Goal: Task Accomplishment & Management: Use online tool/utility

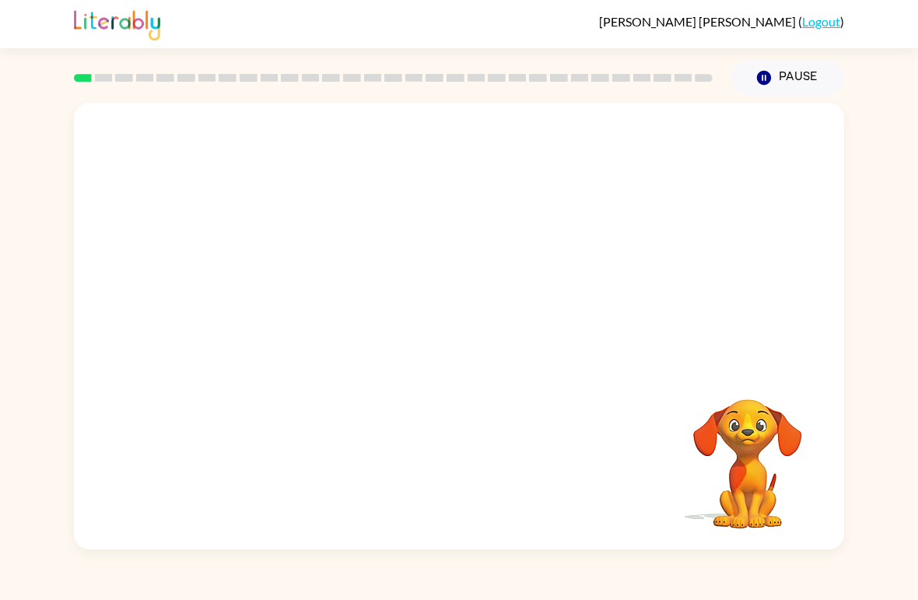
click at [415, 254] on video "Your browser must support playing .mp4 files to use Literably. Please try using…" at bounding box center [459, 235] width 770 height 264
click at [409, 247] on video "Your browser must support playing .mp4 files to use Literably. Please try using…" at bounding box center [459, 235] width 770 height 264
click at [412, 252] on video "Your browser must support playing .mp4 files to use Literably. Please try using…" at bounding box center [459, 235] width 770 height 264
click at [502, 297] on video "Your browser must support playing .mp4 files to use Literably. Please try using…" at bounding box center [459, 235] width 770 height 264
click at [543, 255] on video "Your browser must support playing .mp4 files to use Literably. Please try using…" at bounding box center [459, 235] width 770 height 264
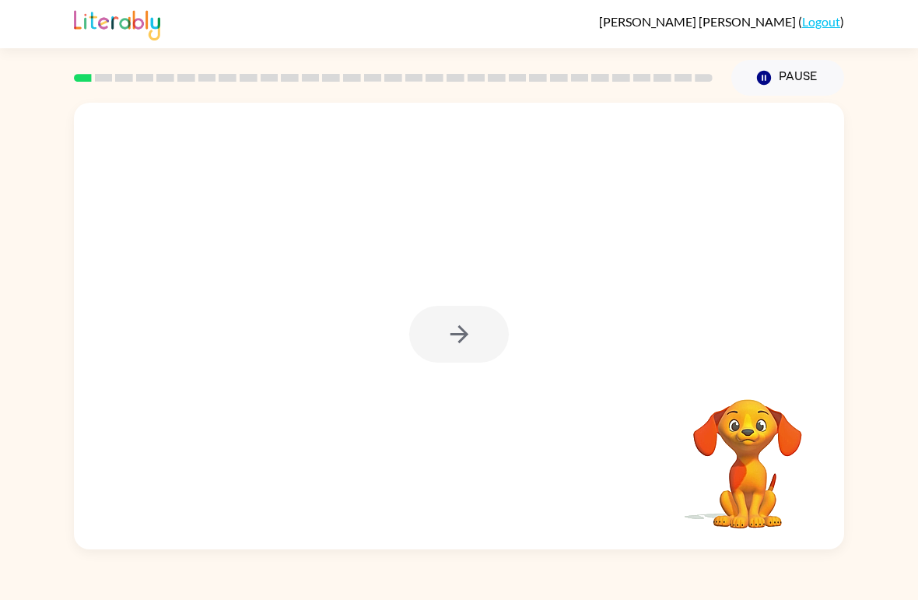
click at [472, 314] on div at bounding box center [459, 334] width 100 height 57
click at [491, 341] on div at bounding box center [459, 334] width 100 height 57
click at [478, 336] on div at bounding box center [459, 334] width 100 height 57
click at [477, 335] on div at bounding box center [459, 334] width 100 height 57
click at [491, 350] on div at bounding box center [459, 334] width 100 height 57
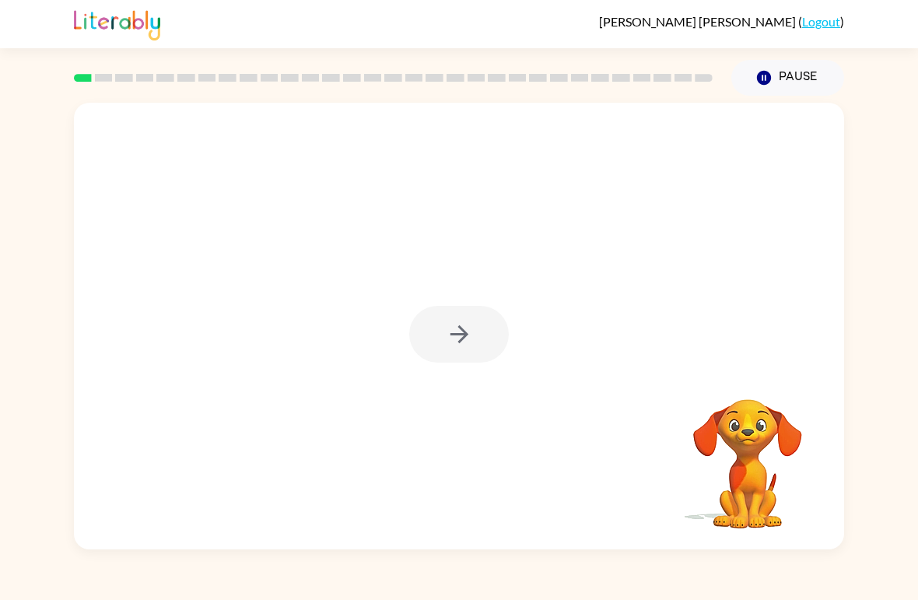
click at [491, 349] on div at bounding box center [459, 334] width 100 height 57
click at [481, 335] on button "button" at bounding box center [459, 334] width 100 height 57
click at [479, 338] on div at bounding box center [459, 235] width 770 height 264
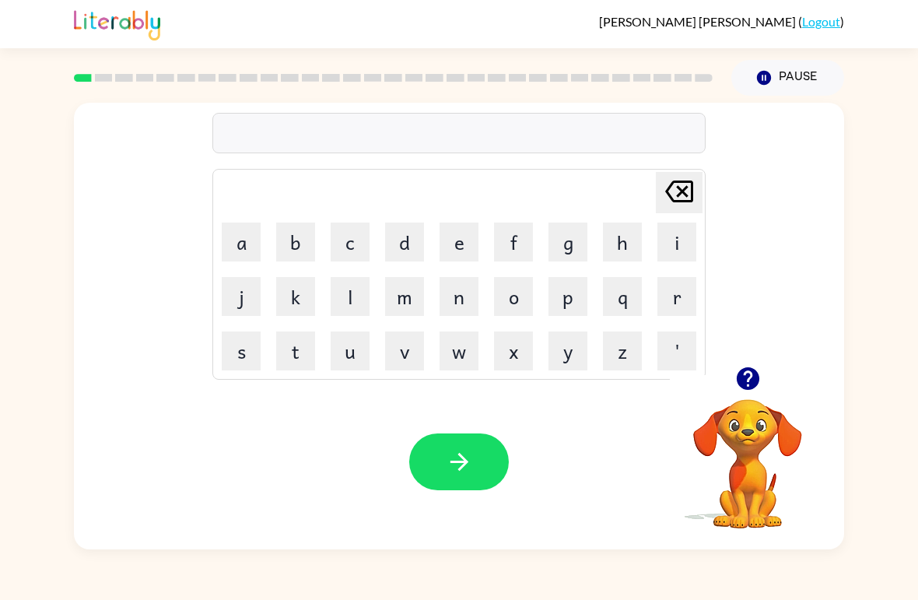
click at [291, 246] on button "b" at bounding box center [295, 241] width 39 height 39
click at [522, 303] on button "o" at bounding box center [513, 296] width 39 height 39
click at [291, 366] on button "t" at bounding box center [295, 350] width 39 height 39
click at [465, 236] on button "e" at bounding box center [459, 241] width 39 height 39
click at [688, 296] on button "r" at bounding box center [676, 296] width 39 height 39
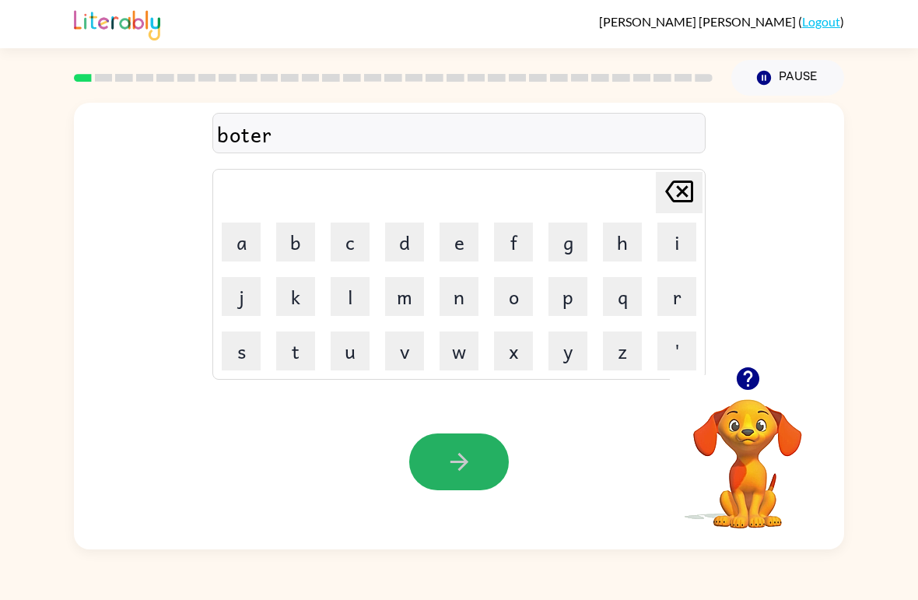
click at [447, 485] on button "button" at bounding box center [459, 461] width 100 height 57
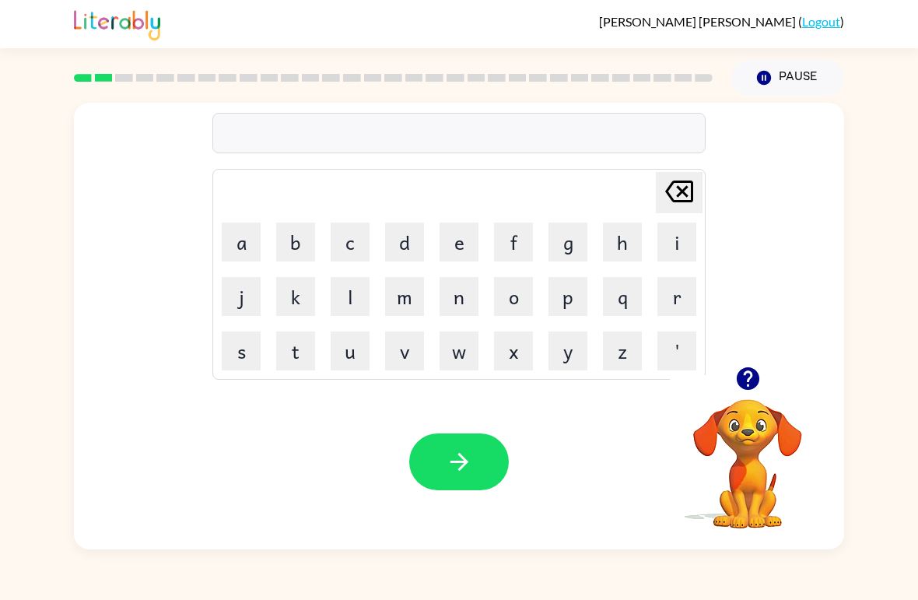
click at [670, 297] on button "r" at bounding box center [676, 296] width 39 height 39
click at [527, 300] on button "o" at bounding box center [513, 296] width 39 height 39
click at [339, 360] on button "u" at bounding box center [350, 350] width 39 height 39
click at [461, 293] on button "n" at bounding box center [459, 296] width 39 height 39
click at [406, 228] on button "d" at bounding box center [404, 241] width 39 height 39
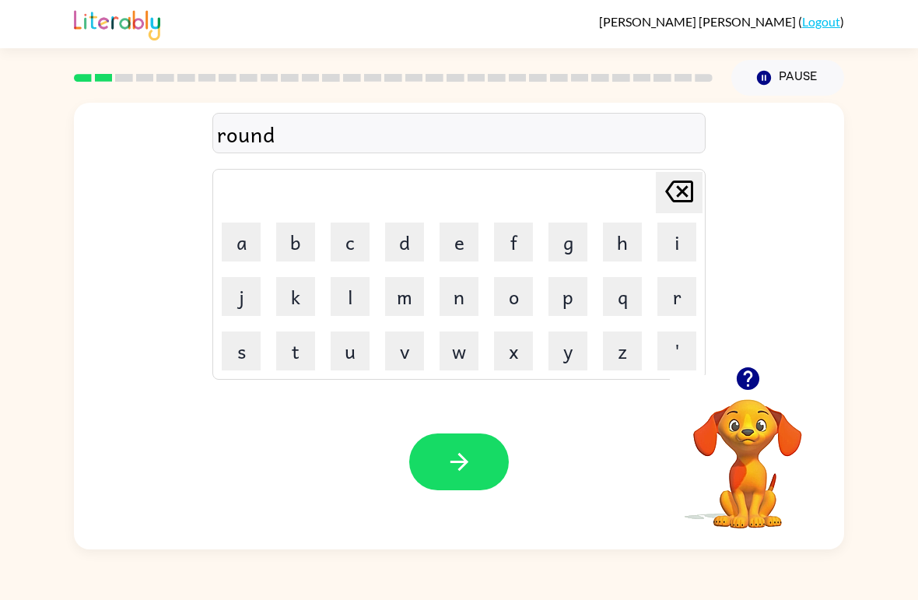
click at [456, 455] on icon "button" at bounding box center [459, 461] width 27 height 27
click at [746, 393] on button "button" at bounding box center [748, 379] width 40 height 40
click at [399, 311] on button "m" at bounding box center [404, 296] width 39 height 39
click at [247, 238] on button "a" at bounding box center [241, 241] width 39 height 39
click at [342, 236] on button "c" at bounding box center [350, 241] width 39 height 39
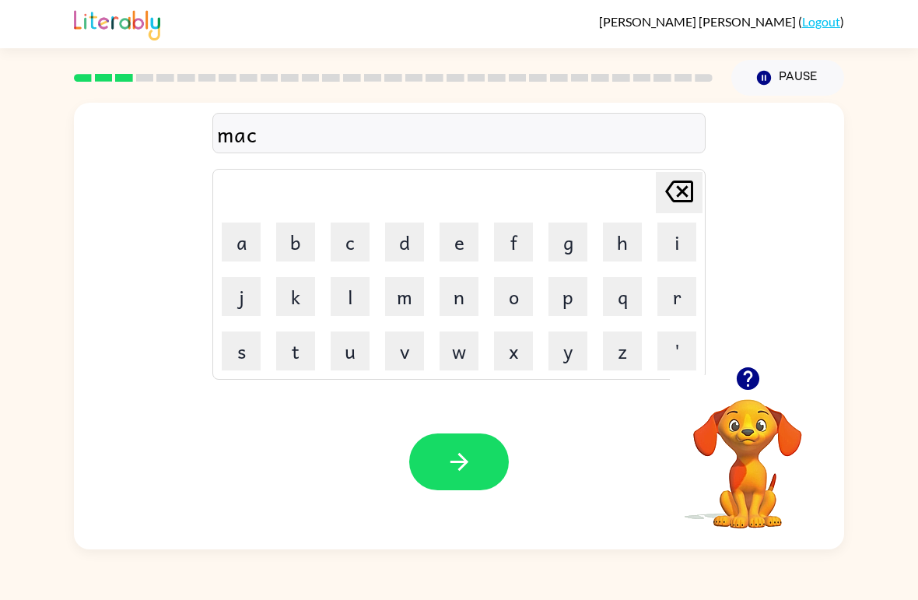
click at [612, 250] on button "h" at bounding box center [622, 241] width 39 height 39
click at [677, 236] on button "i" at bounding box center [676, 241] width 39 height 39
click at [465, 299] on button "n" at bounding box center [459, 296] width 39 height 39
click at [452, 253] on button "e" at bounding box center [459, 241] width 39 height 39
click at [455, 447] on button "button" at bounding box center [459, 461] width 100 height 57
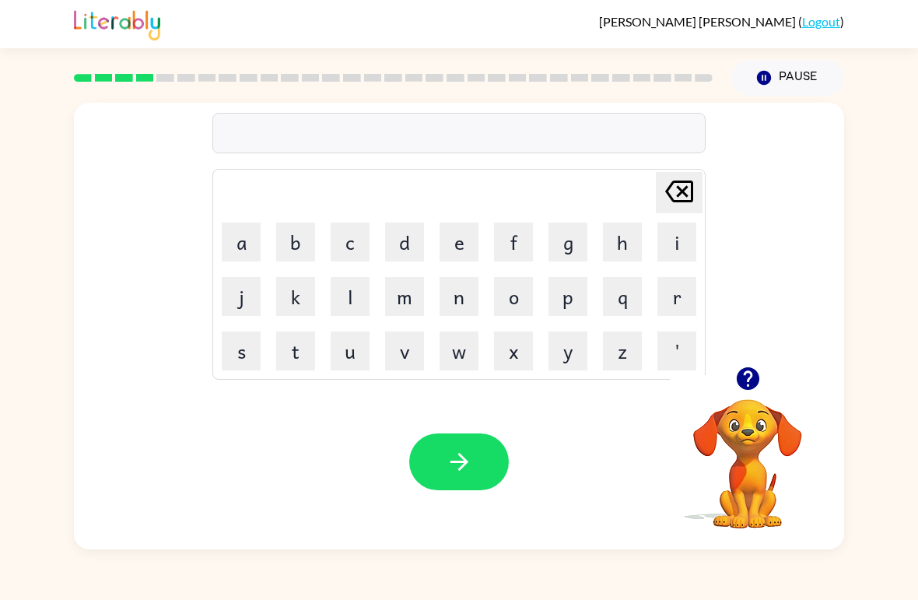
click at [573, 351] on button "y" at bounding box center [567, 350] width 39 height 39
click at [680, 194] on icon at bounding box center [679, 191] width 28 height 22
click at [293, 345] on button "t" at bounding box center [295, 350] width 39 height 39
click at [679, 290] on button "r" at bounding box center [676, 296] width 39 height 39
click at [240, 243] on button "a" at bounding box center [241, 241] width 39 height 39
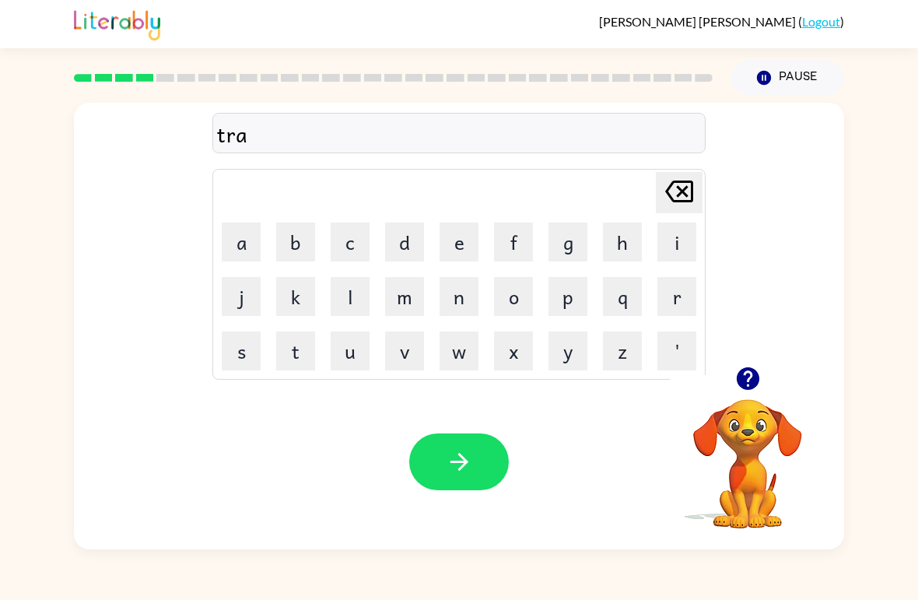
click at [677, 230] on button "i" at bounding box center [676, 241] width 39 height 39
click at [465, 298] on button "n" at bounding box center [459, 296] width 39 height 39
click at [438, 459] on button "button" at bounding box center [459, 461] width 100 height 57
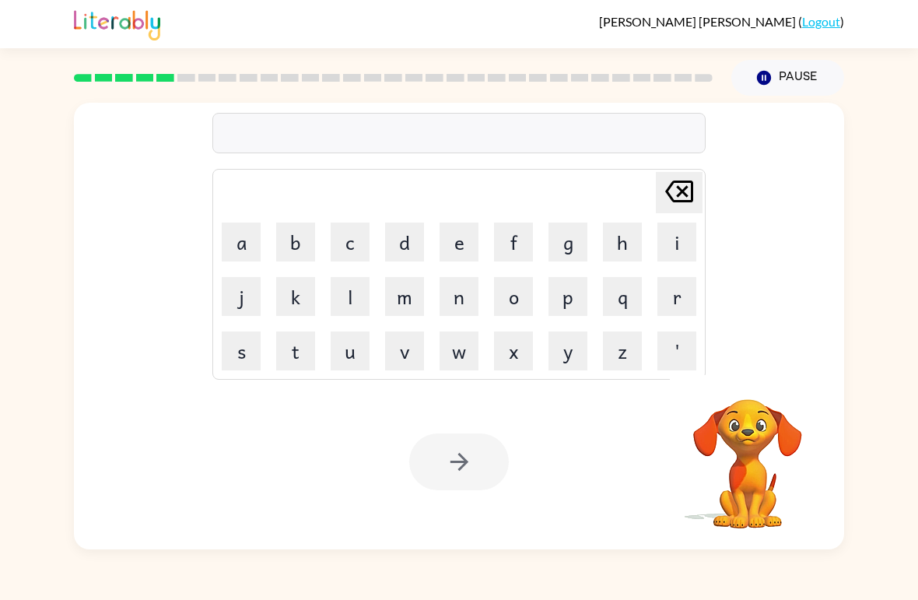
click at [417, 574] on div "Mia-Maria Quintanilla-Franco ( Logout ) Pause Pause Delete Delete last characte…" at bounding box center [459, 300] width 918 height 600
click at [392, 234] on button "d" at bounding box center [404, 241] width 39 height 39
click at [688, 242] on button "i" at bounding box center [676, 241] width 39 height 39
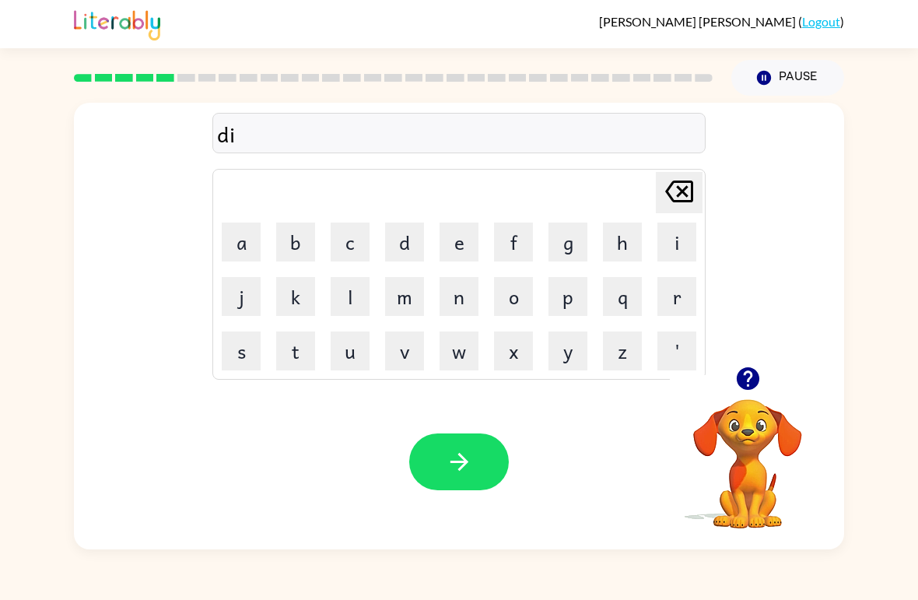
click at [516, 243] on button "f" at bounding box center [513, 241] width 39 height 39
click at [401, 249] on button "d" at bounding box center [404, 241] width 39 height 39
click at [471, 299] on button "n" at bounding box center [459, 296] width 39 height 39
click at [352, 257] on button "c" at bounding box center [350, 241] width 39 height 39
click at [678, 242] on button "i" at bounding box center [676, 241] width 39 height 39
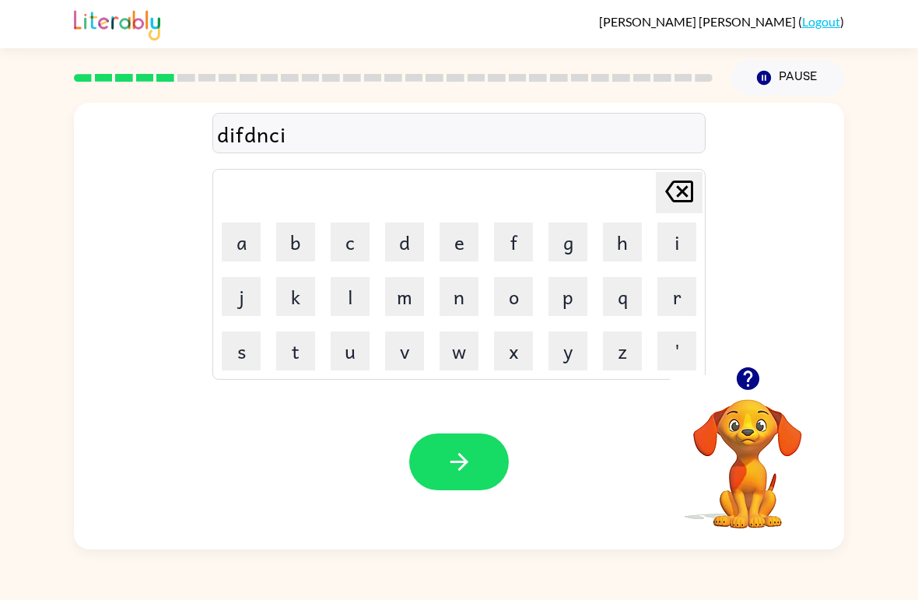
click at [409, 352] on button "v" at bounding box center [404, 350] width 39 height 39
click at [454, 250] on button "e" at bounding box center [459, 241] width 39 height 39
click at [475, 457] on button "button" at bounding box center [459, 461] width 100 height 57
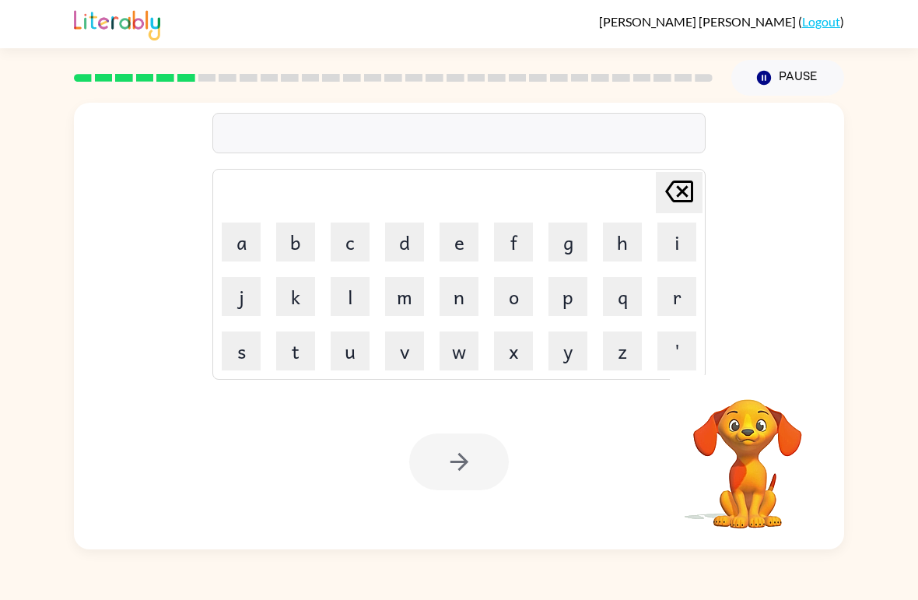
click at [401, 342] on button "v" at bounding box center [404, 350] width 39 height 39
click at [236, 243] on button "a" at bounding box center [241, 241] width 39 height 39
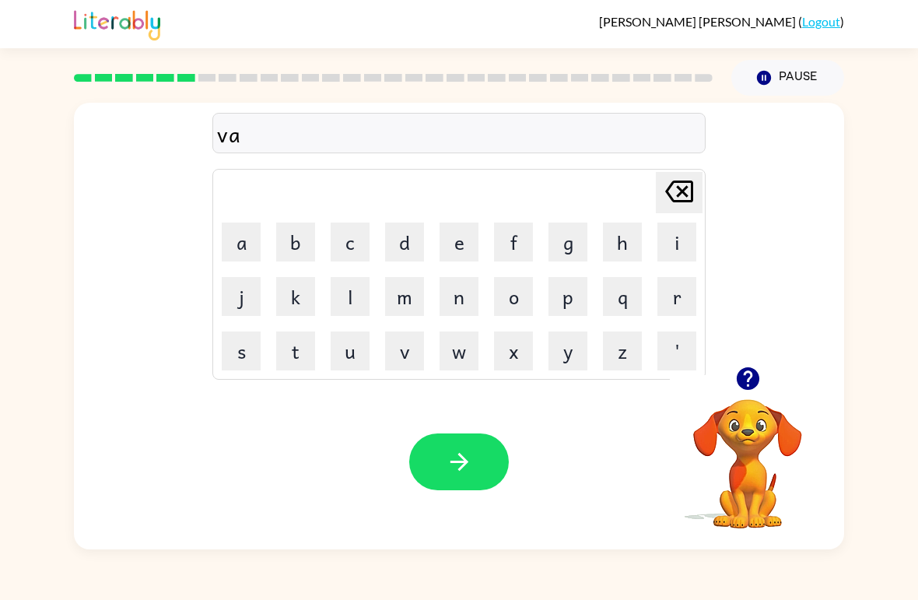
click at [339, 238] on button "c" at bounding box center [350, 241] width 39 height 39
click at [234, 240] on button "a" at bounding box center [241, 241] width 39 height 39
click at [292, 357] on button "t" at bounding box center [295, 350] width 39 height 39
click at [676, 236] on button "i" at bounding box center [676, 241] width 39 height 39
click at [520, 303] on button "o" at bounding box center [513, 296] width 39 height 39
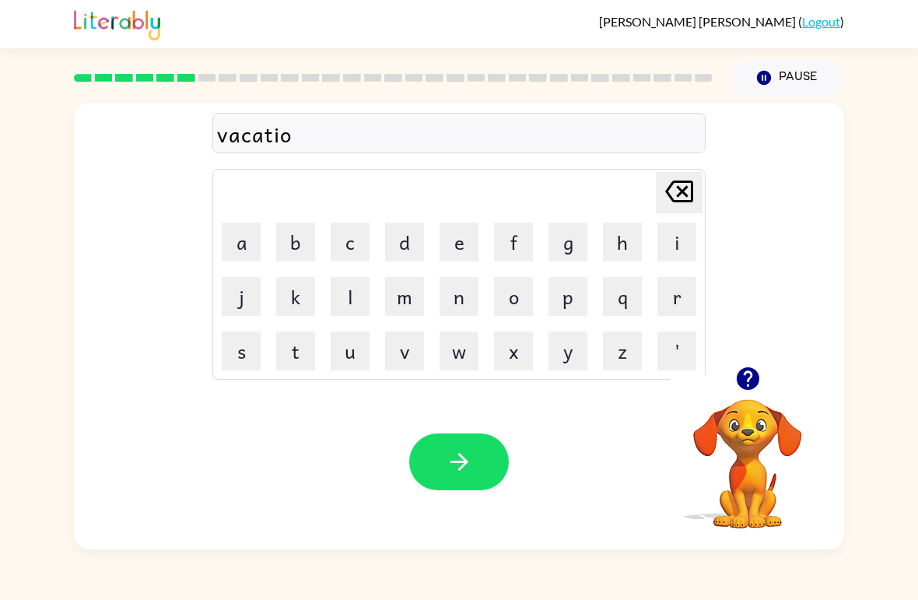
click at [449, 302] on button "n" at bounding box center [459, 296] width 39 height 39
click at [474, 448] on button "button" at bounding box center [459, 461] width 100 height 57
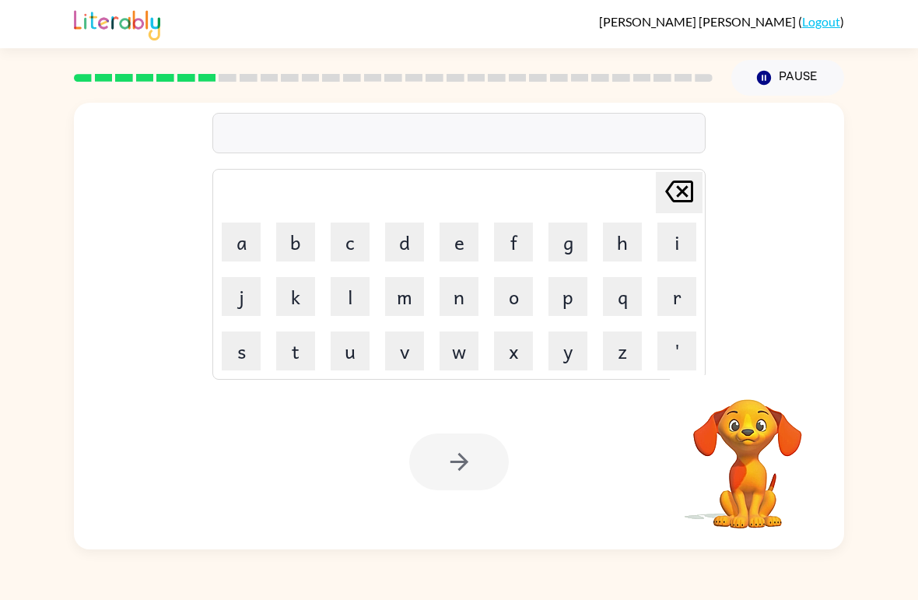
click at [573, 296] on button "p" at bounding box center [567, 296] width 39 height 39
click at [566, 296] on button "p" at bounding box center [567, 296] width 39 height 39
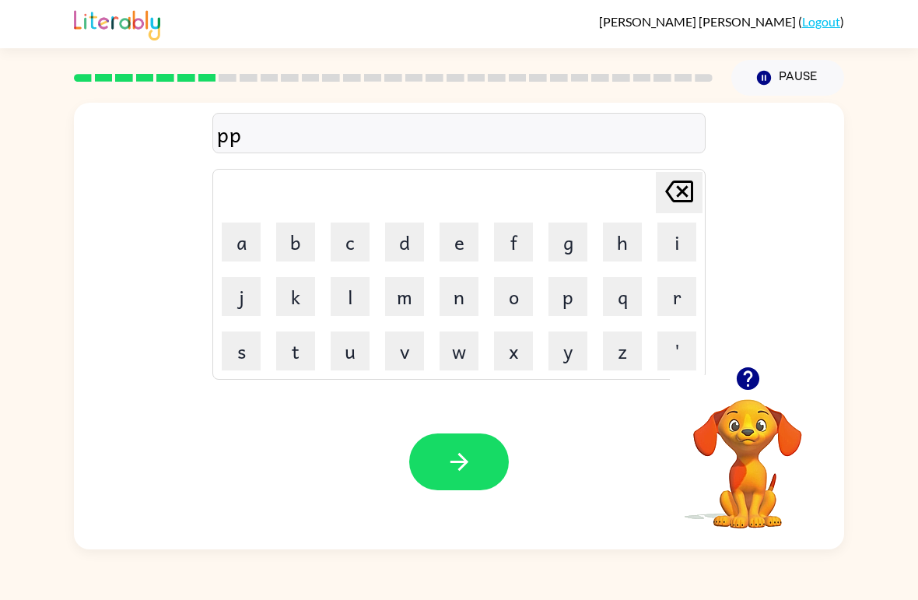
click at [566, 300] on button "p" at bounding box center [567, 296] width 39 height 39
click at [687, 181] on icon at bounding box center [679, 191] width 28 height 22
click at [686, 181] on icon at bounding box center [679, 191] width 28 height 22
click at [684, 202] on icon at bounding box center [679, 191] width 28 height 22
click at [570, 300] on button "p" at bounding box center [567, 296] width 39 height 39
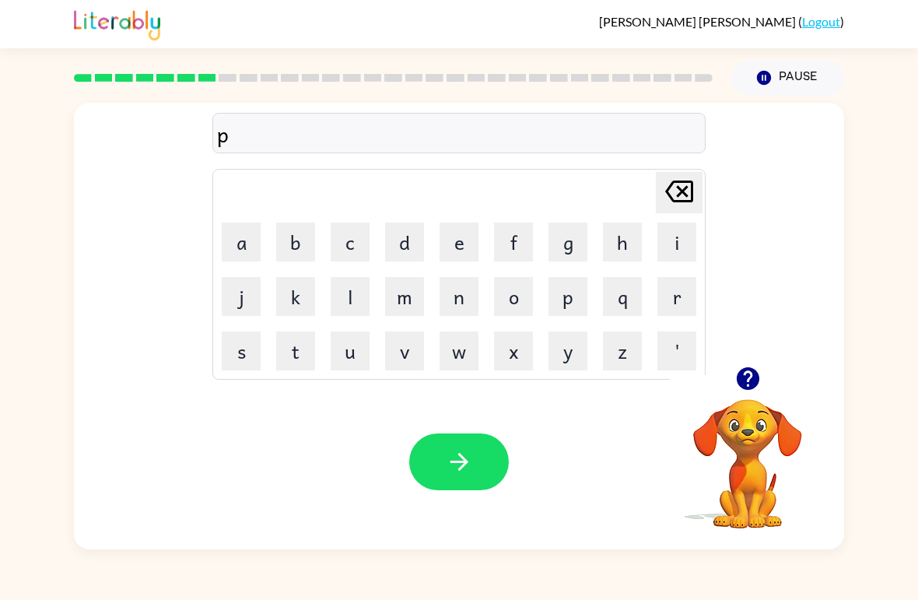
click at [364, 359] on button "u" at bounding box center [350, 350] width 39 height 39
click at [401, 246] on button "d" at bounding box center [404, 241] width 39 height 39
click at [359, 300] on button "l" at bounding box center [350, 296] width 39 height 39
click at [461, 258] on button "e" at bounding box center [459, 241] width 39 height 39
click at [482, 443] on button "button" at bounding box center [459, 461] width 100 height 57
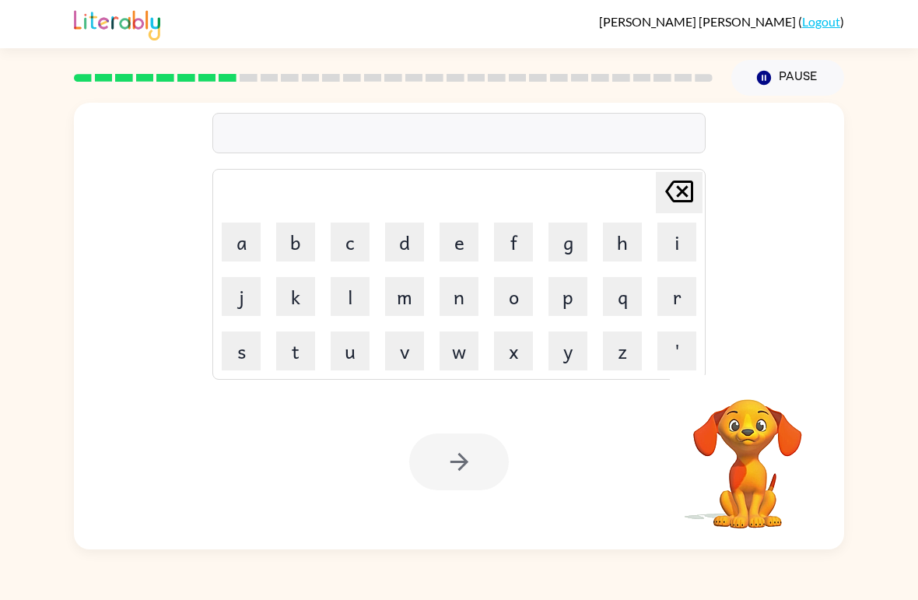
click at [412, 307] on button "m" at bounding box center [404, 296] width 39 height 39
click at [692, 244] on button "i" at bounding box center [676, 241] width 39 height 39
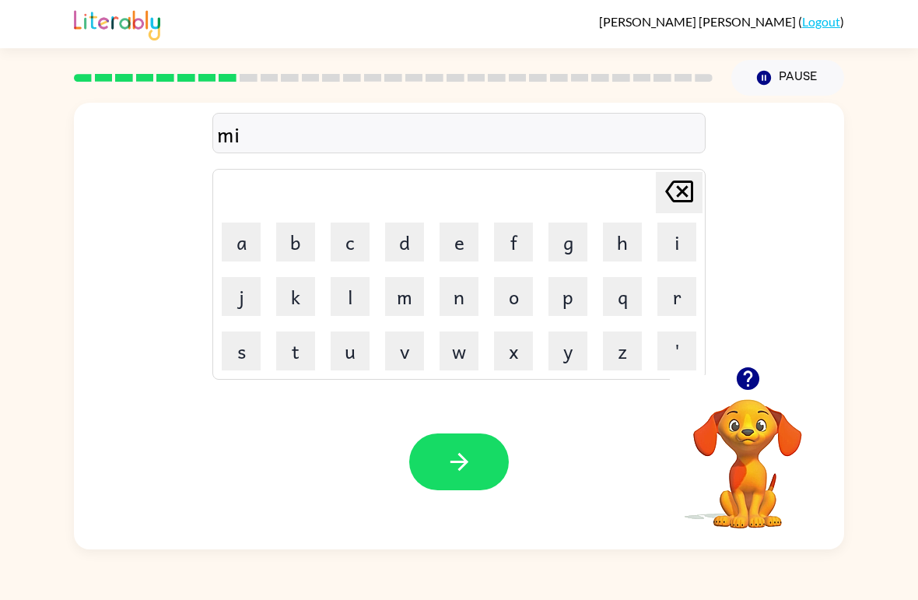
click at [247, 243] on button "a" at bounding box center [241, 241] width 39 height 39
click at [342, 242] on button "c" at bounding box center [350, 241] width 39 height 39
click at [349, 297] on button "l" at bounding box center [350, 296] width 39 height 39
click at [471, 258] on button "e" at bounding box center [459, 241] width 39 height 39
click at [487, 477] on button "button" at bounding box center [459, 461] width 100 height 57
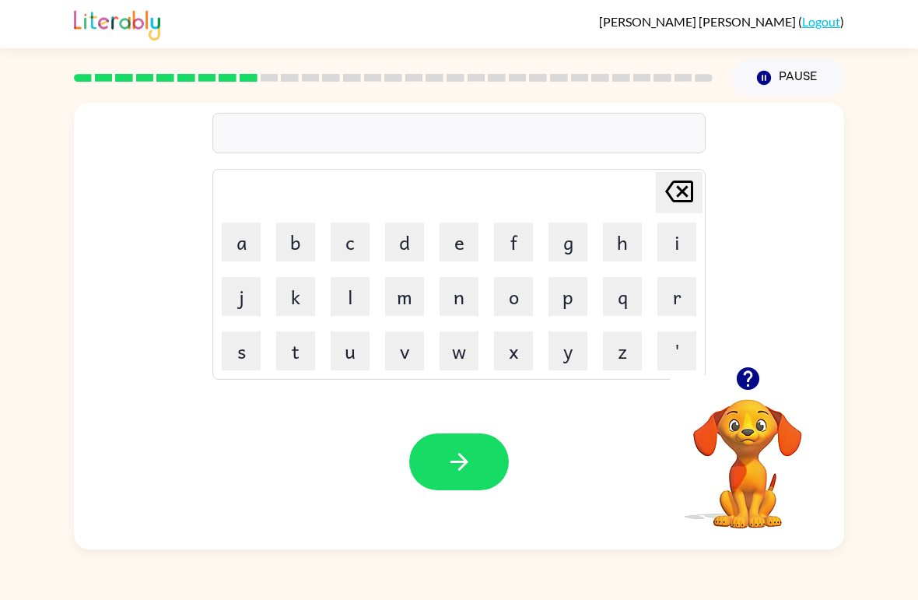
click at [406, 305] on button "m" at bounding box center [404, 296] width 39 height 39
click at [679, 241] on button "i" at bounding box center [676, 241] width 39 height 39
click at [401, 255] on button "d" at bounding box center [404, 241] width 39 height 39
click at [415, 308] on button "m" at bounding box center [404, 296] width 39 height 39
click at [514, 312] on button "o" at bounding box center [513, 296] width 39 height 39
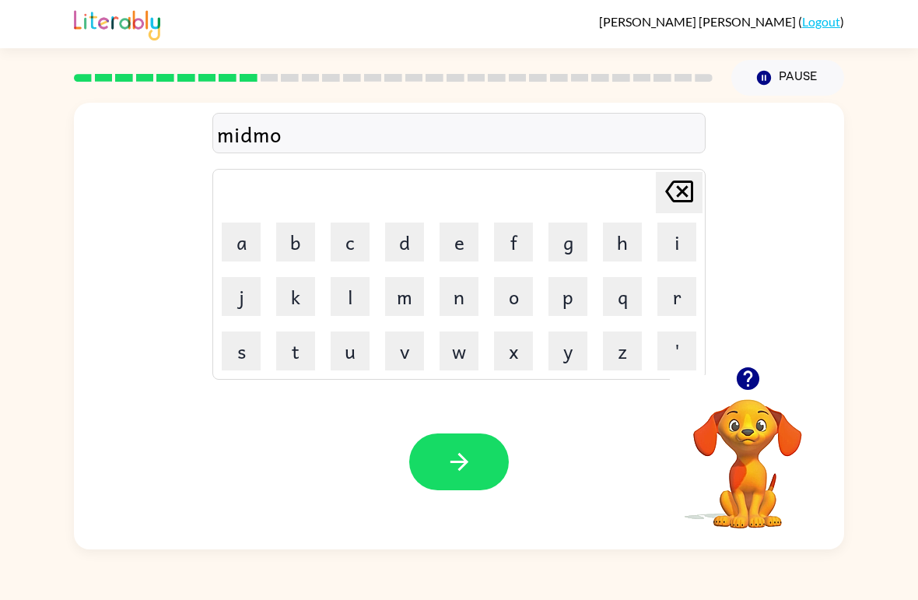
click at [671, 297] on button "r" at bounding box center [676, 296] width 39 height 39
click at [467, 312] on button "n" at bounding box center [459, 296] width 39 height 39
click at [684, 240] on button "i" at bounding box center [676, 241] width 39 height 39
click at [458, 312] on button "n" at bounding box center [459, 296] width 39 height 39
click at [559, 254] on button "g" at bounding box center [567, 241] width 39 height 39
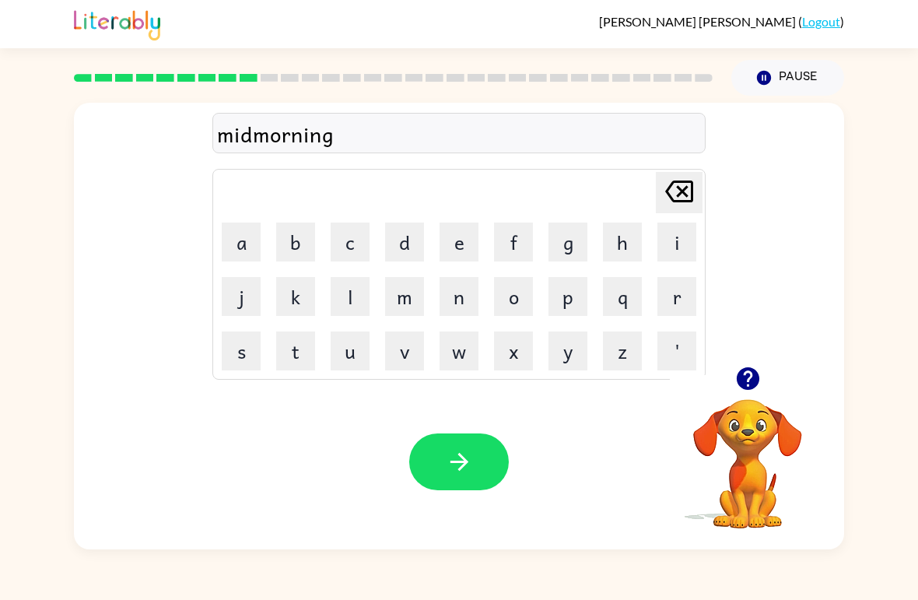
click at [457, 485] on button "button" at bounding box center [459, 461] width 100 height 57
click at [880, 186] on div "midmorning Delete Delete last character input a b c d e f g h i j k l m n o p q…" at bounding box center [459, 323] width 918 height 454
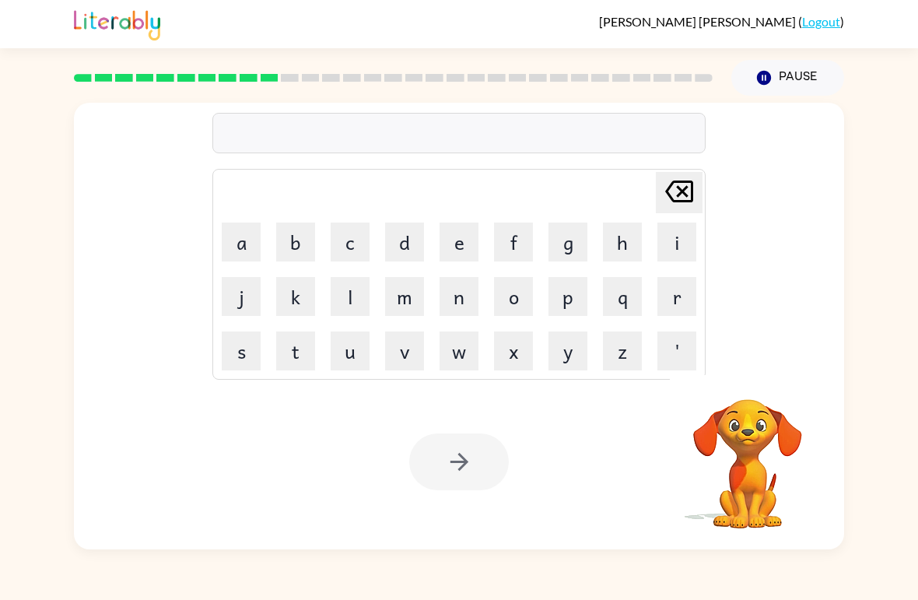
click at [754, 471] on video "Your browser must support playing .mp4 files to use Literably. Please try using…" at bounding box center [748, 453] width 156 height 156
click at [782, 408] on video "Your browser must support playing .mp4 files to use Literably. Please try using…" at bounding box center [748, 453] width 156 height 156
click at [782, 407] on video "Your browser must support playing .mp4 files to use Literably. Please try using…" at bounding box center [748, 453] width 156 height 156
click at [750, 443] on video "Your browser must support playing .mp4 files to use Literably. Please try using…" at bounding box center [748, 453] width 156 height 156
click at [760, 427] on video "Your browser must support playing .mp4 files to use Literably. Please try using…" at bounding box center [748, 453] width 156 height 156
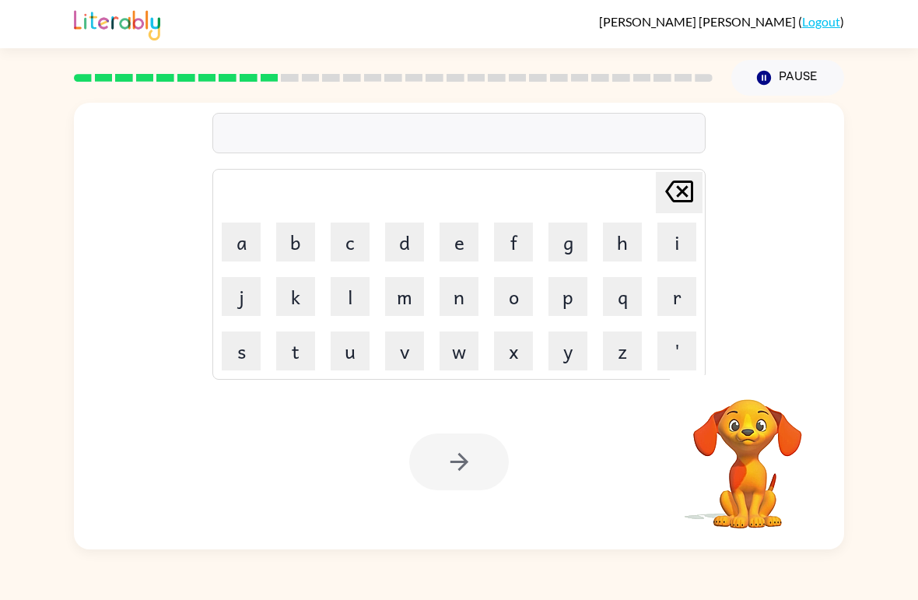
click at [734, 415] on video "Your browser must support playing .mp4 files to use Literably. Please try using…" at bounding box center [748, 453] width 156 height 156
click at [527, 325] on td "x" at bounding box center [513, 350] width 53 height 53
click at [528, 335] on button "x" at bounding box center [513, 350] width 39 height 39
click at [691, 182] on icon at bounding box center [679, 191] width 28 height 22
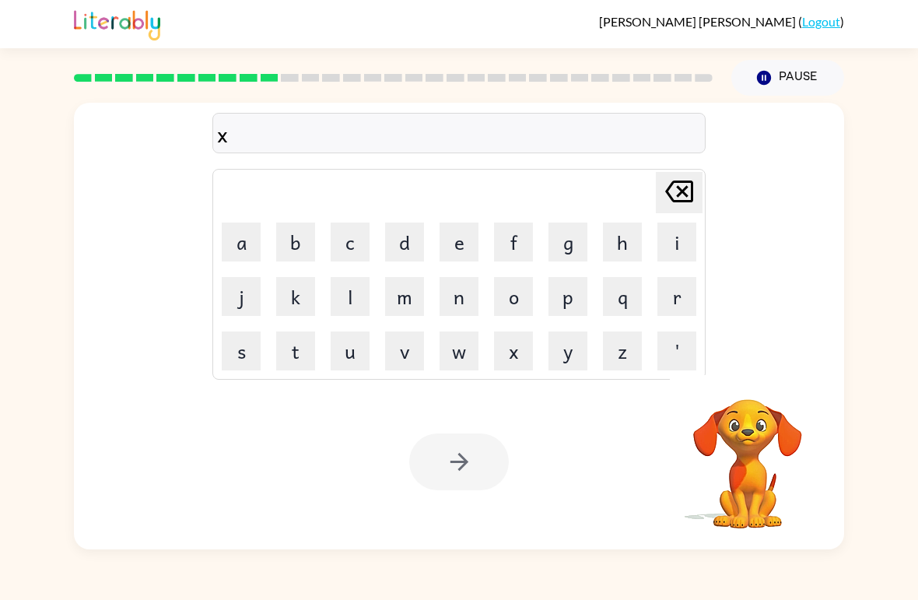
click at [690, 182] on icon at bounding box center [679, 191] width 28 height 22
click at [683, 189] on icon "[PERSON_NAME] last character input" at bounding box center [678, 191] width 37 height 37
click at [747, 442] on video "Your browser must support playing .mp4 files to use Literably. Please try using…" at bounding box center [748, 453] width 156 height 156
click at [771, 412] on video "Your browser must support playing .mp4 files to use Literably. Please try using…" at bounding box center [748, 453] width 156 height 156
click at [748, 460] on video "Your browser must support playing .mp4 files to use Literably. Please try using…" at bounding box center [748, 453] width 156 height 156
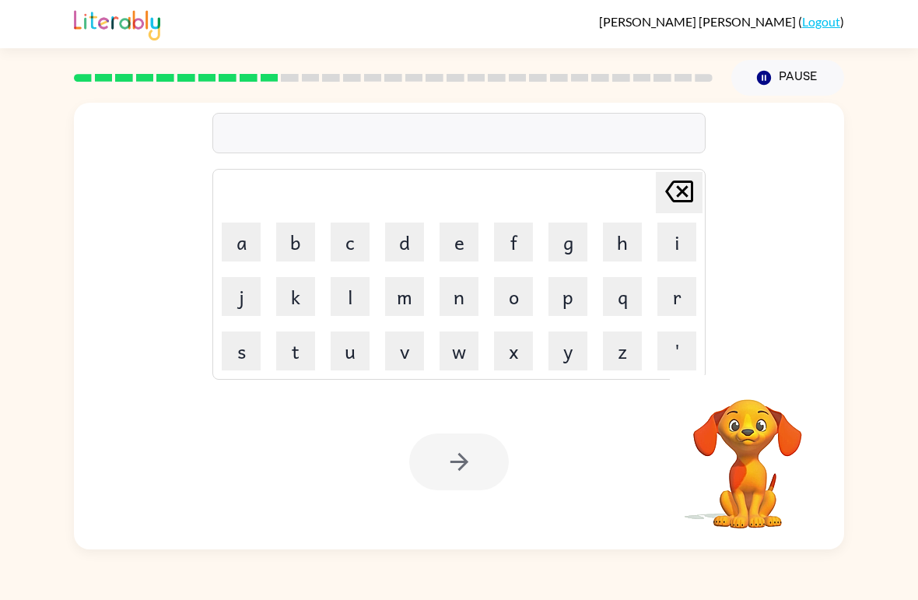
click at [750, 466] on video "Your browser must support playing .mp4 files to use Literably. Please try using…" at bounding box center [748, 453] width 156 height 156
click at [782, 461] on video "Your browser must support playing .mp4 files to use Literably. Please try using…" at bounding box center [748, 453] width 156 height 156
click at [744, 475] on video "Your browser must support playing .mp4 files to use Literably. Please try using…" at bounding box center [748, 453] width 156 height 156
click at [750, 479] on video "Your browser must support playing .mp4 files to use Literably. Please try using…" at bounding box center [748, 453] width 156 height 156
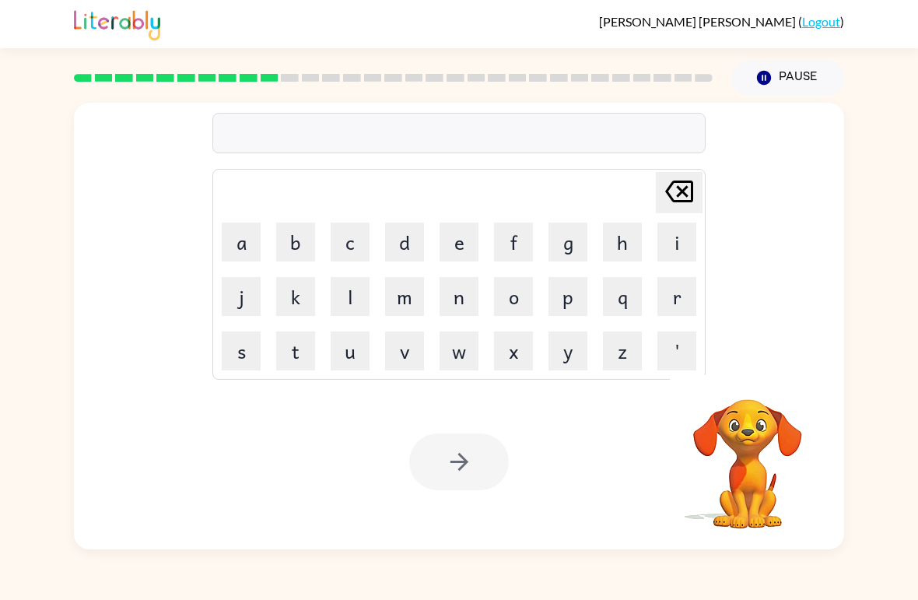
click at [758, 458] on video "Your browser must support playing .mp4 files to use Literably. Please try using…" at bounding box center [748, 453] width 156 height 156
click at [730, 433] on video "Your browser must support playing .mp4 files to use Literably. Please try using…" at bounding box center [748, 453] width 156 height 156
click at [463, 370] on button "w" at bounding box center [459, 350] width 39 height 39
click at [495, 339] on button "x" at bounding box center [513, 350] width 39 height 39
click at [691, 175] on icon "[PERSON_NAME] last character input" at bounding box center [678, 191] width 37 height 37
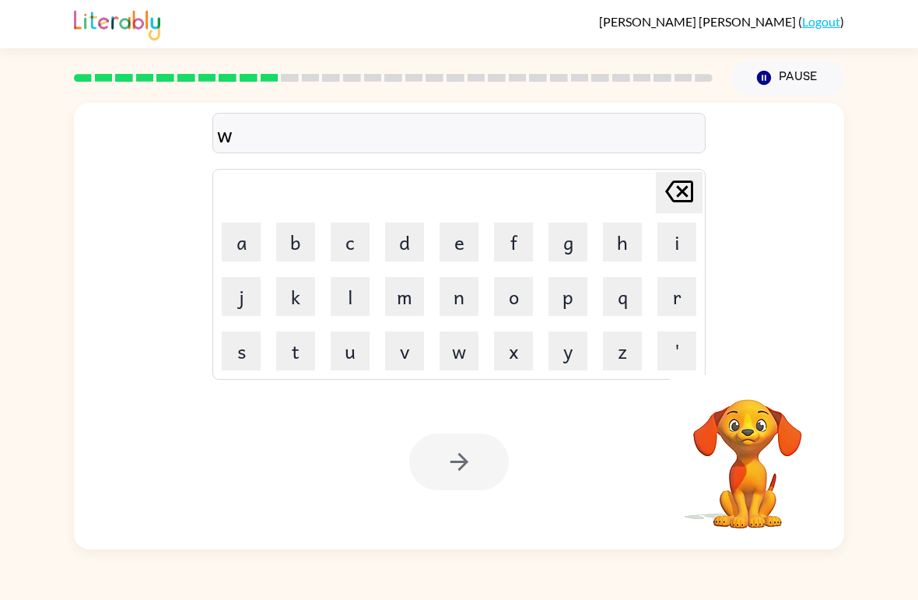
click at [690, 175] on icon "[PERSON_NAME] last character input" at bounding box center [678, 191] width 37 height 37
click at [248, 348] on button "s" at bounding box center [241, 350] width 39 height 39
click at [352, 250] on button "c" at bounding box center [350, 241] width 39 height 39
click at [354, 360] on button "u" at bounding box center [350, 350] width 39 height 39
click at [248, 349] on button "s" at bounding box center [241, 350] width 39 height 39
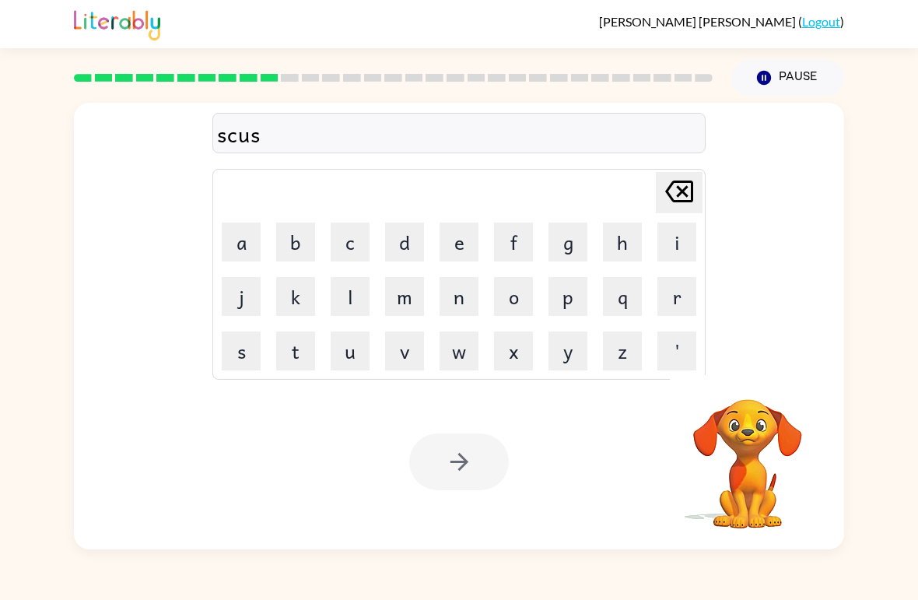
click at [300, 352] on button "t" at bounding box center [295, 350] width 39 height 39
click at [445, 448] on div at bounding box center [459, 461] width 100 height 57
click at [464, 454] on div at bounding box center [459, 461] width 100 height 57
click at [334, 318] on td "l" at bounding box center [350, 296] width 53 height 53
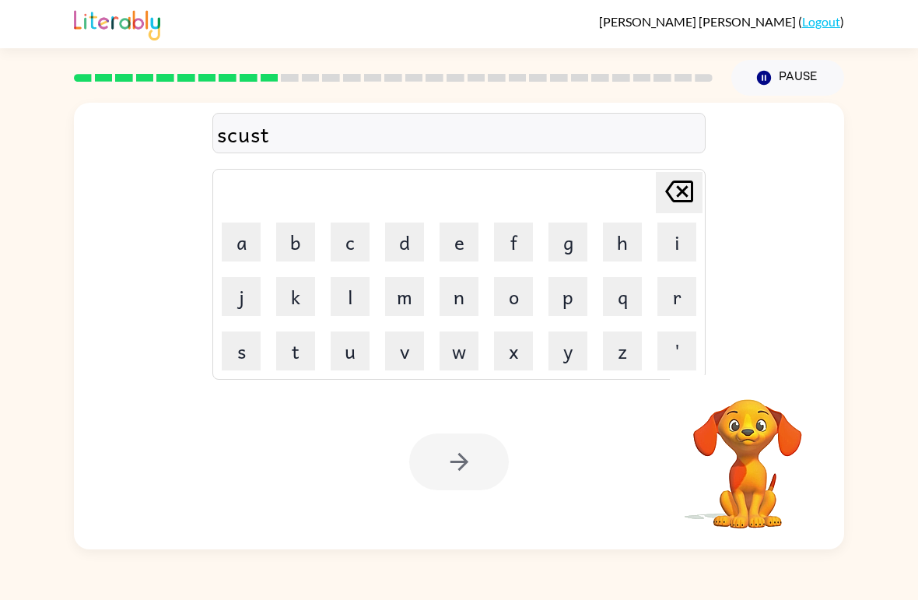
click at [691, 190] on icon at bounding box center [679, 191] width 28 height 22
click at [688, 204] on icon "[PERSON_NAME] last character input" at bounding box center [678, 191] width 37 height 37
click at [687, 202] on icon at bounding box center [679, 191] width 28 height 22
click at [690, 205] on icon "[PERSON_NAME] last character input" at bounding box center [678, 191] width 37 height 37
click at [690, 204] on icon "[PERSON_NAME] last character input" at bounding box center [678, 191] width 37 height 37
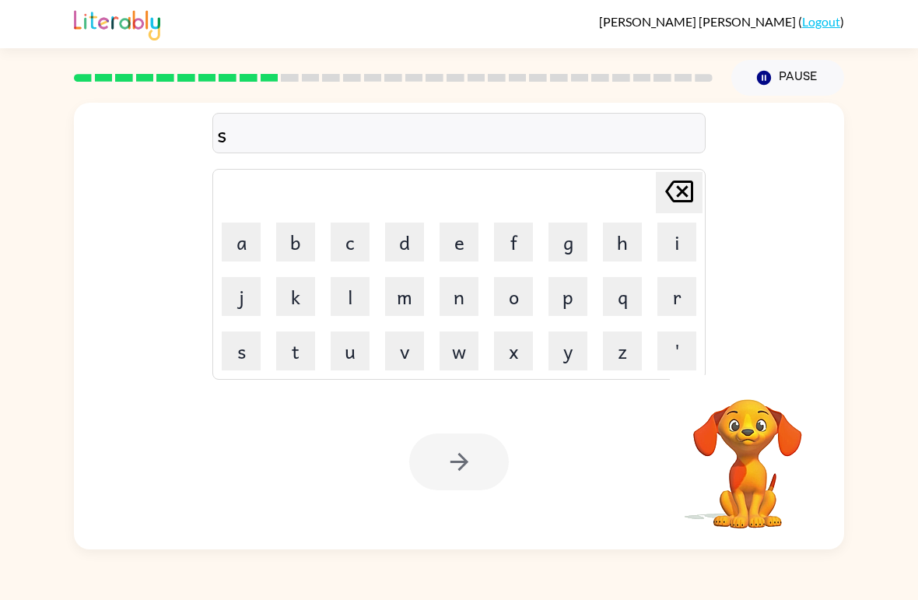
click at [678, 204] on icon "[PERSON_NAME] last character input" at bounding box center [678, 191] width 37 height 37
click at [408, 253] on button "d" at bounding box center [404, 241] width 39 height 39
click at [687, 238] on button "i" at bounding box center [676, 241] width 39 height 39
click at [226, 352] on button "s" at bounding box center [241, 350] width 39 height 39
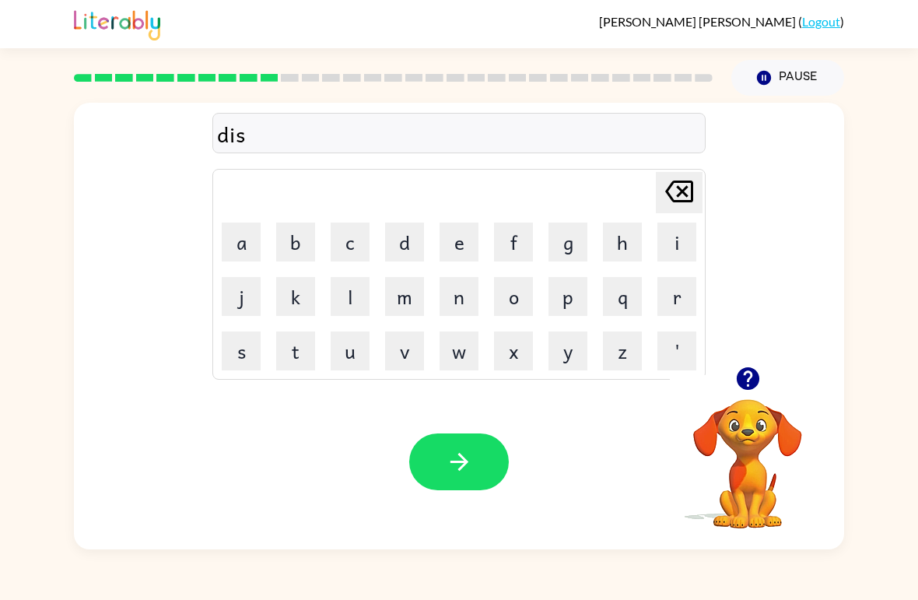
click at [299, 345] on button "t" at bounding box center [295, 350] width 39 height 39
click at [525, 308] on button "o" at bounding box center [513, 296] width 39 height 39
click at [688, 185] on icon "[PERSON_NAME] last character input" at bounding box center [678, 191] width 37 height 37
click at [666, 292] on button "r" at bounding box center [676, 296] width 39 height 39
click at [507, 289] on button "o" at bounding box center [513, 296] width 39 height 39
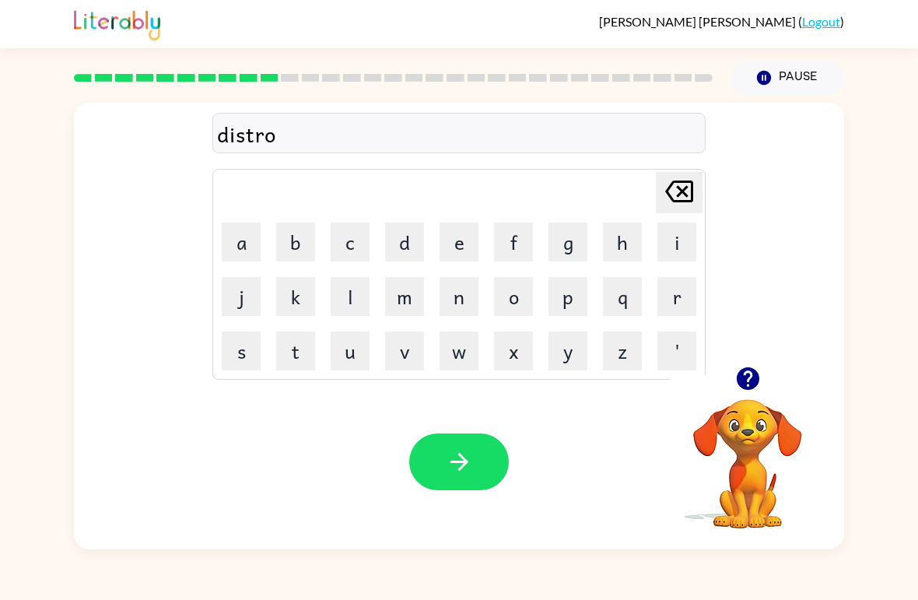
click at [679, 251] on button "i" at bounding box center [676, 241] width 39 height 39
click at [679, 301] on button "r" at bounding box center [676, 296] width 39 height 39
click at [479, 460] on button "button" at bounding box center [459, 461] width 100 height 57
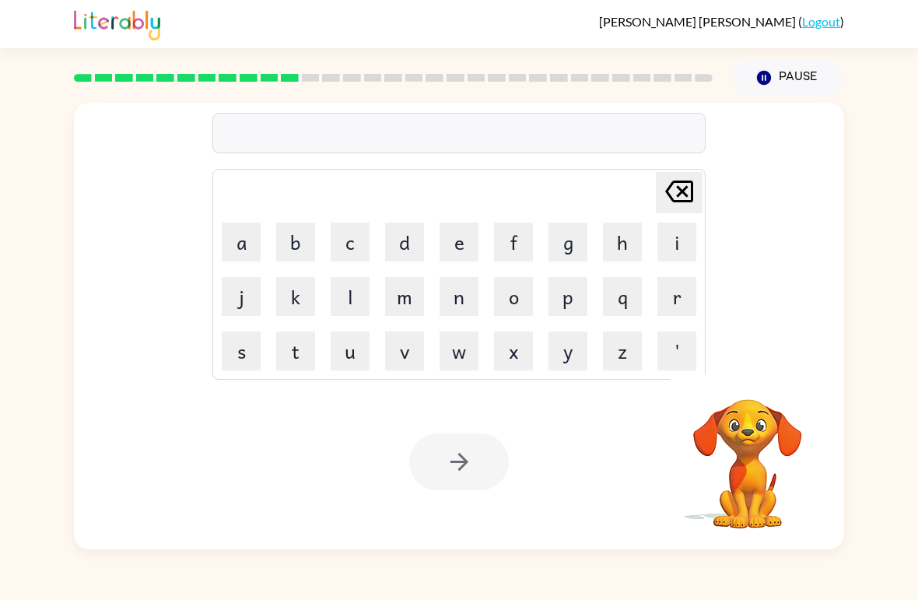
click at [681, 301] on button "r" at bounding box center [676, 296] width 39 height 39
click at [504, 312] on button "o" at bounding box center [513, 296] width 39 height 39
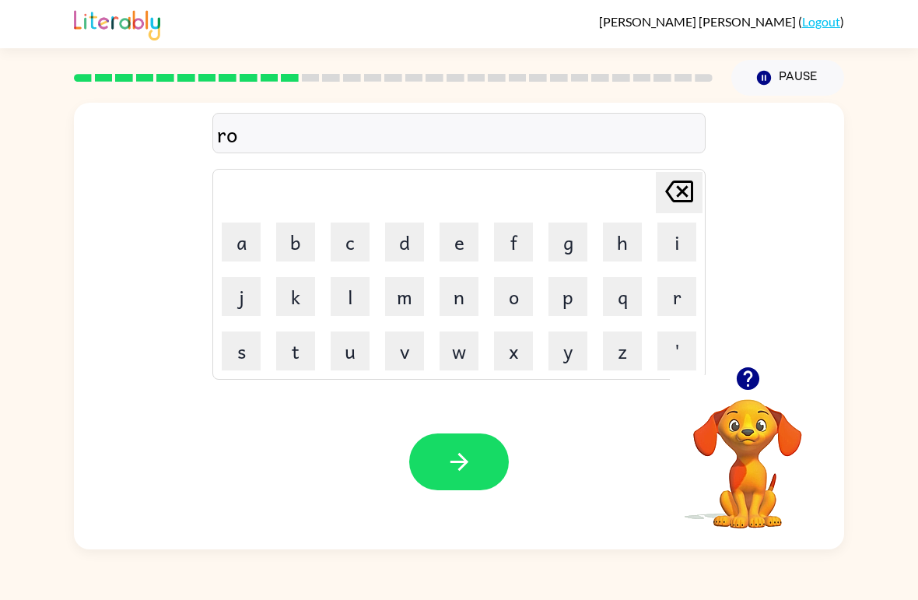
click at [248, 246] on button "a" at bounding box center [241, 241] width 39 height 39
click at [404, 260] on button "d" at bounding box center [404, 241] width 39 height 39
click at [503, 475] on button "button" at bounding box center [459, 461] width 100 height 57
click at [344, 350] on button "u" at bounding box center [350, 350] width 39 height 39
click at [573, 306] on button "p" at bounding box center [567, 296] width 39 height 39
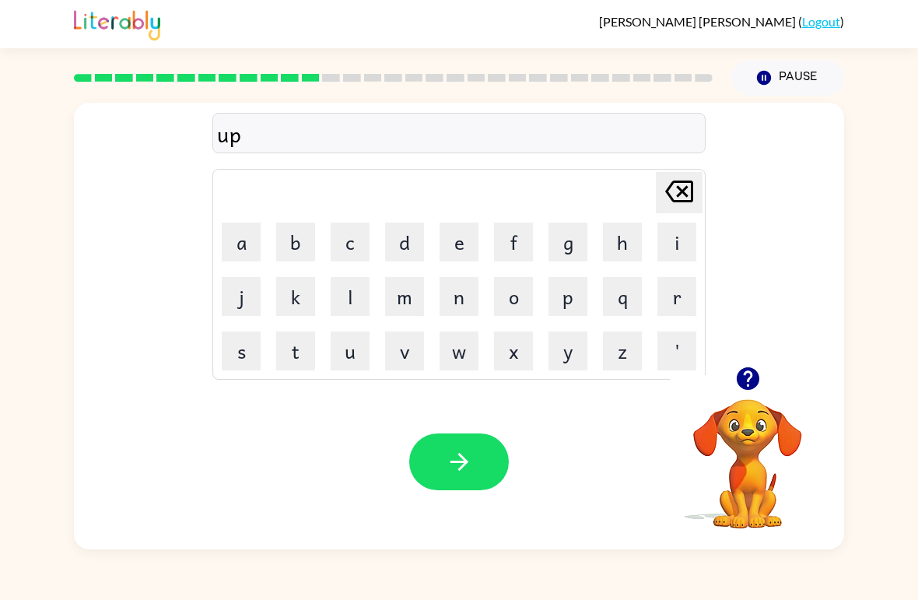
click at [571, 255] on button "g" at bounding box center [567, 241] width 39 height 39
click at [398, 243] on button "d" at bounding box center [404, 241] width 39 height 39
click at [469, 236] on button "e" at bounding box center [459, 241] width 39 height 39
click at [478, 477] on button "button" at bounding box center [459, 461] width 100 height 57
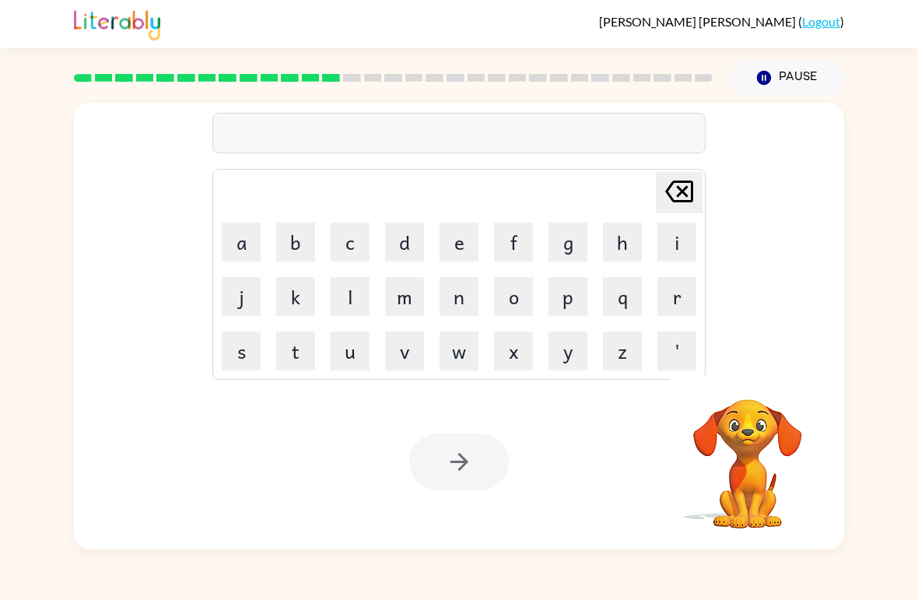
click at [406, 294] on button "m" at bounding box center [404, 296] width 39 height 39
click at [246, 246] on button "a" at bounding box center [241, 241] width 39 height 39
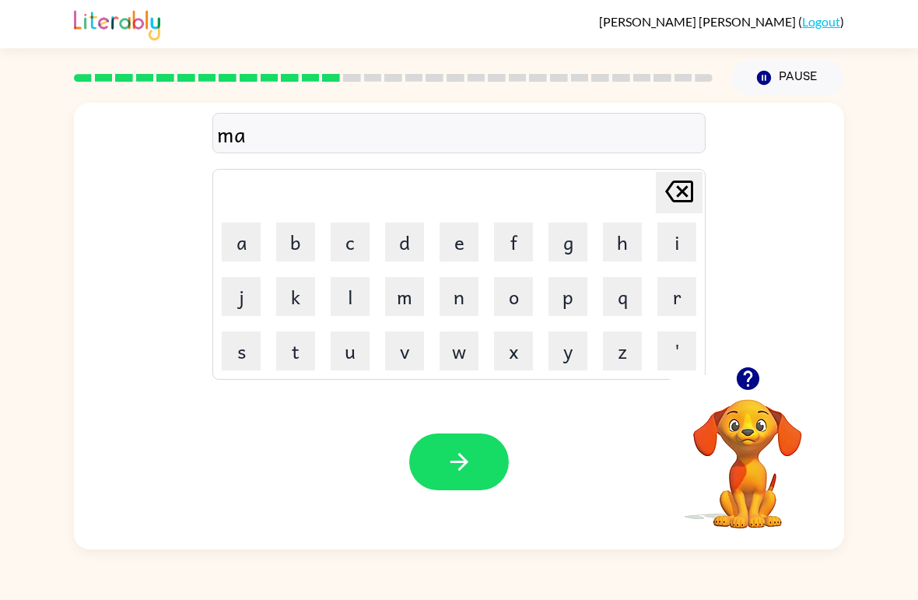
click at [415, 251] on button "d" at bounding box center [404, 241] width 39 height 39
click at [459, 301] on button "n" at bounding box center [459, 296] width 39 height 39
click at [239, 335] on button "s" at bounding box center [241, 350] width 39 height 39
click at [238, 335] on button "s" at bounding box center [241, 350] width 39 height 39
click at [446, 459] on icon "button" at bounding box center [459, 461] width 27 height 27
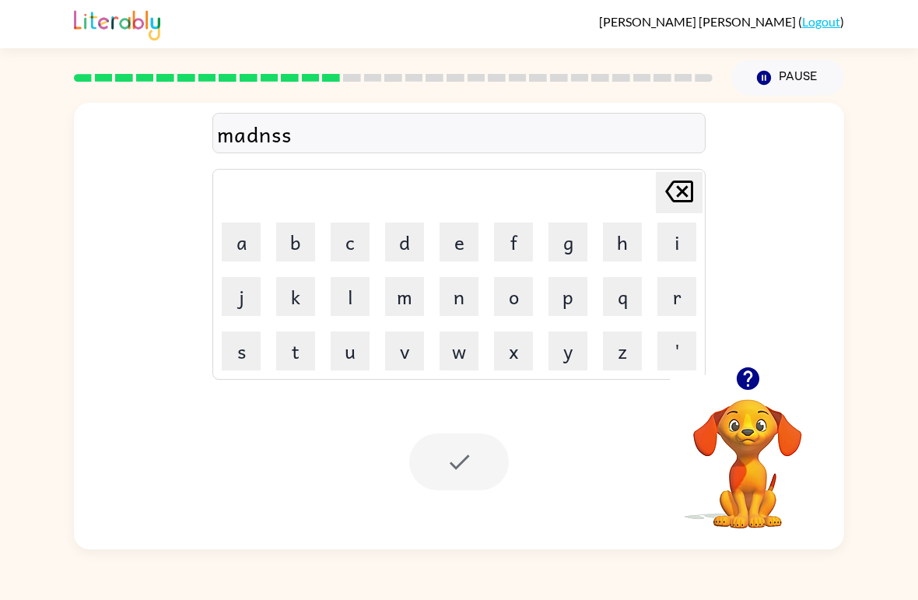
click at [169, 381] on div "Your browser must support playing .mp4 files to use Literably. Please try using…" at bounding box center [459, 461] width 770 height 175
click at [285, 243] on button "b" at bounding box center [295, 241] width 39 height 39
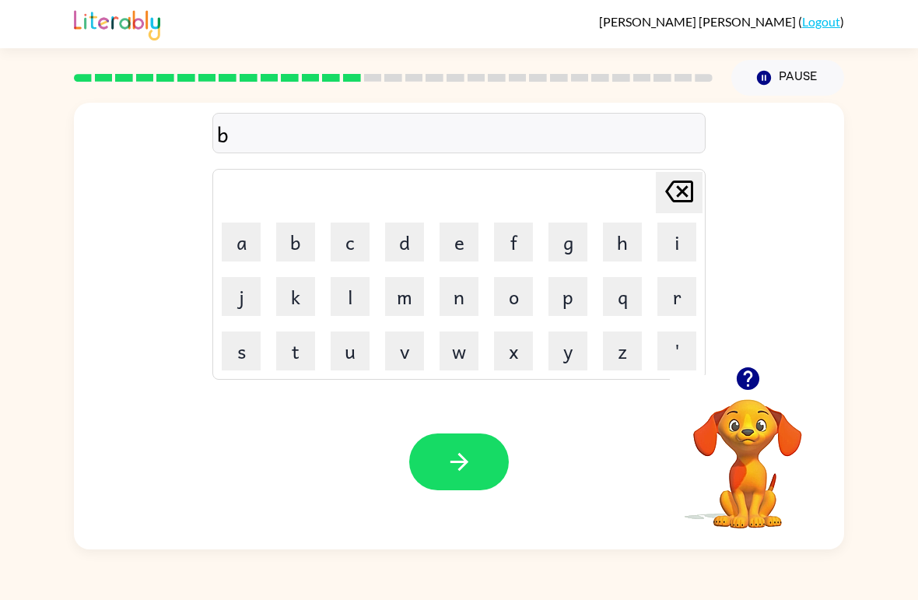
click at [524, 300] on button "o" at bounding box center [513, 296] width 39 height 39
click at [469, 305] on button "n" at bounding box center [459, 296] width 39 height 39
click at [335, 359] on button "u" at bounding box center [350, 350] width 39 height 39
click at [228, 333] on button "s" at bounding box center [241, 350] width 39 height 39
click at [446, 458] on icon "button" at bounding box center [459, 461] width 27 height 27
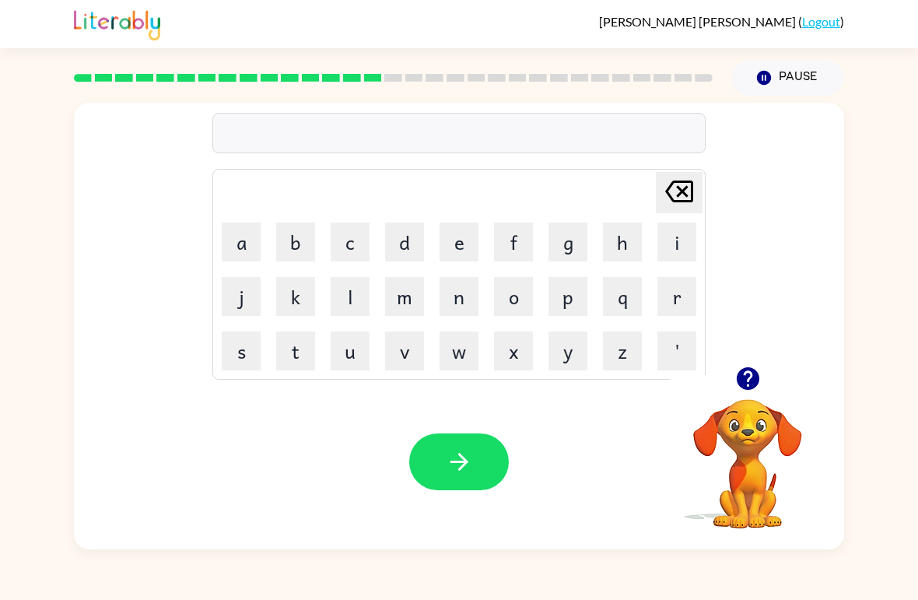
click at [454, 360] on button "w" at bounding box center [459, 350] width 39 height 39
click at [681, 194] on icon at bounding box center [679, 191] width 28 height 22
click at [234, 348] on button "s" at bounding box center [241, 350] width 39 height 39
click at [240, 350] on button "s" at bounding box center [241, 350] width 39 height 39
click at [682, 193] on icon at bounding box center [679, 191] width 28 height 22
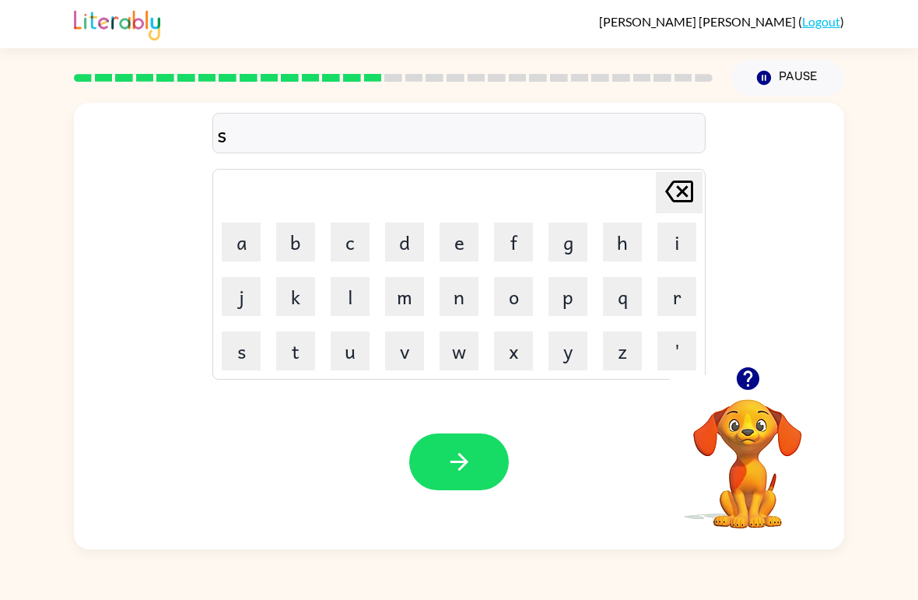
click at [462, 352] on button "w" at bounding box center [459, 350] width 39 height 39
click at [518, 296] on button "o" at bounding box center [513, 296] width 39 height 39
click at [673, 303] on button "r" at bounding box center [676, 296] width 39 height 39
click at [397, 313] on button "m" at bounding box center [404, 296] width 39 height 39
click at [457, 457] on icon "button" at bounding box center [459, 461] width 27 height 27
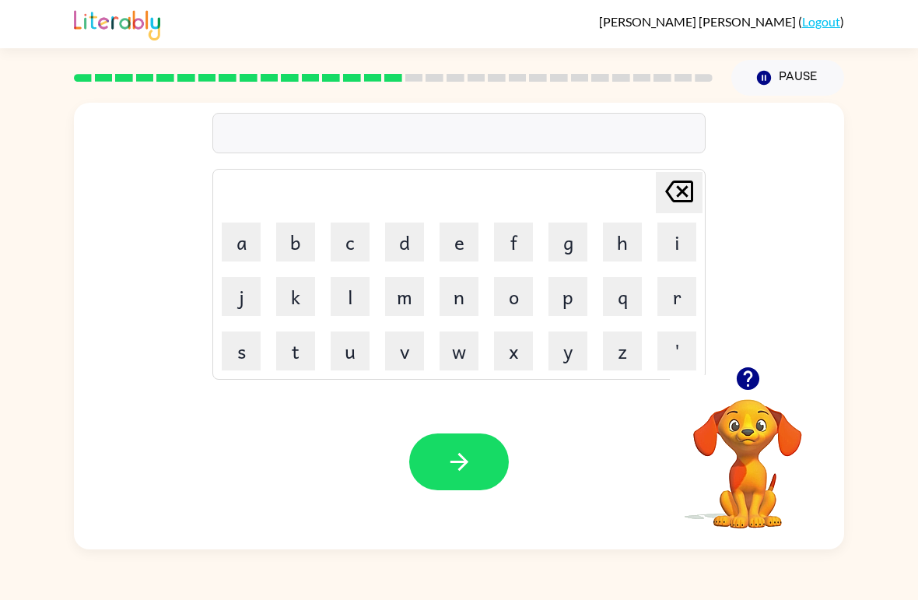
click at [765, 445] on video "Your browser must support playing .mp4 files to use Literably. Please try using…" at bounding box center [748, 453] width 156 height 156
click at [461, 461] on icon "button" at bounding box center [459, 461] width 27 height 27
click at [678, 305] on button "r" at bounding box center [676, 296] width 39 height 39
click at [232, 252] on button "a" at bounding box center [241, 241] width 39 height 39
click at [394, 301] on button "m" at bounding box center [404, 296] width 39 height 39
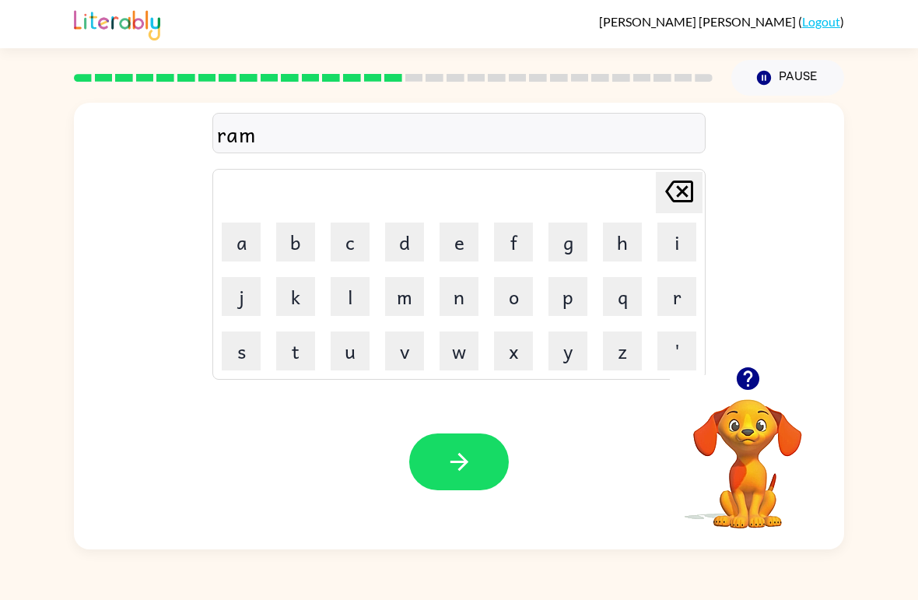
click at [477, 459] on button "button" at bounding box center [459, 461] width 100 height 57
click at [281, 238] on button "b" at bounding box center [295, 241] width 39 height 39
click at [678, 207] on icon "[PERSON_NAME] last character input" at bounding box center [678, 191] width 37 height 37
click at [277, 236] on button "b" at bounding box center [295, 241] width 39 height 39
click at [669, 313] on button "r" at bounding box center [676, 296] width 39 height 39
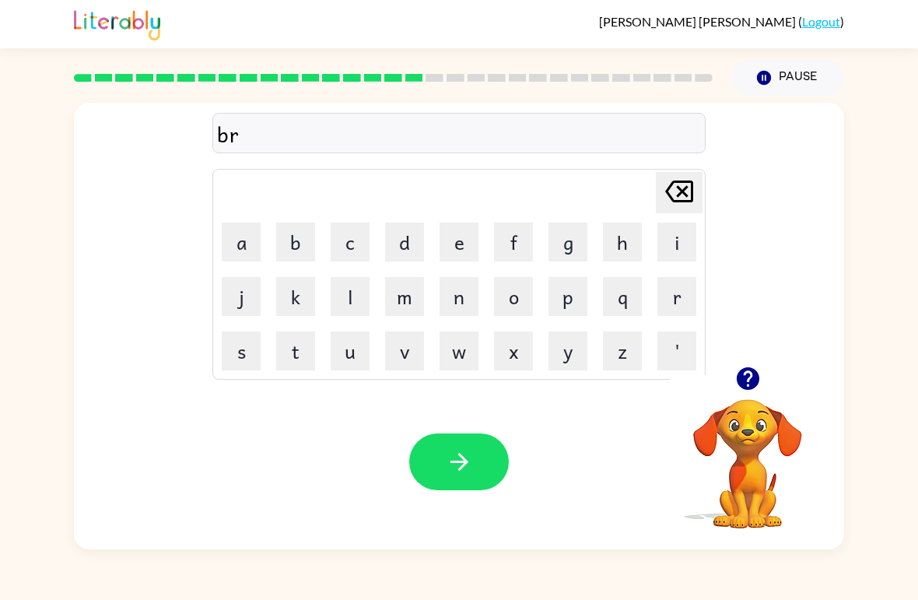
click at [691, 243] on button "i" at bounding box center [676, 241] width 39 height 39
click at [413, 308] on button "m" at bounding box center [404, 296] width 39 height 39
click at [684, 236] on button "i" at bounding box center [676, 241] width 39 height 39
click at [461, 293] on button "n" at bounding box center [459, 296] width 39 height 39
click at [560, 250] on button "g" at bounding box center [567, 241] width 39 height 39
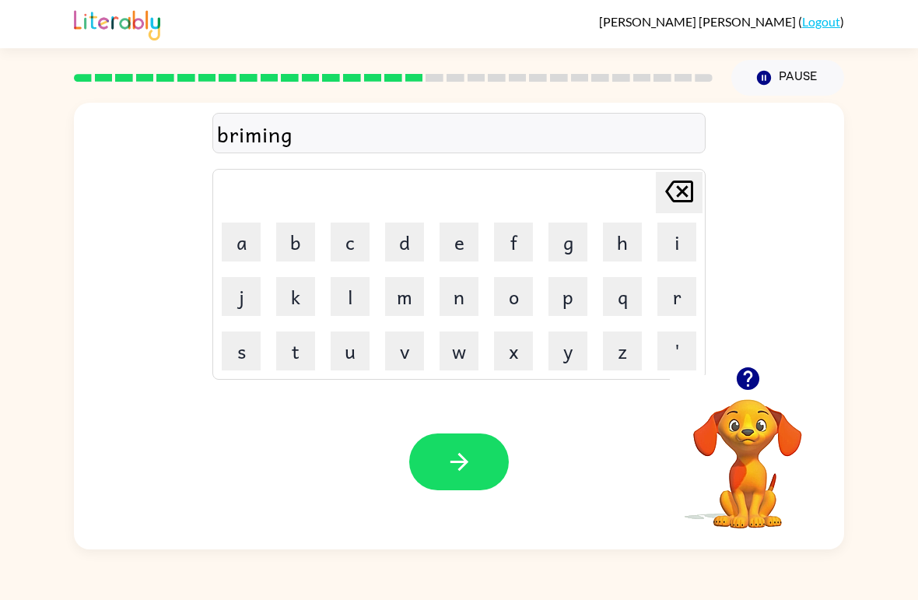
click at [459, 464] on icon "button" at bounding box center [459, 461] width 27 height 27
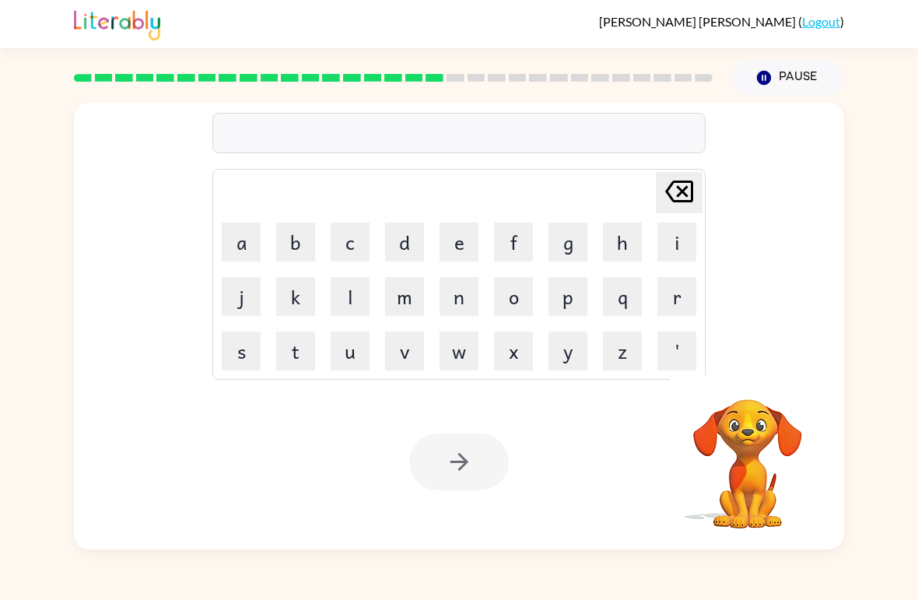
click at [682, 301] on button "r" at bounding box center [676, 296] width 39 height 39
click at [685, 240] on button "i" at bounding box center [676, 241] width 39 height 39
click at [244, 359] on button "s" at bounding box center [241, 350] width 39 height 39
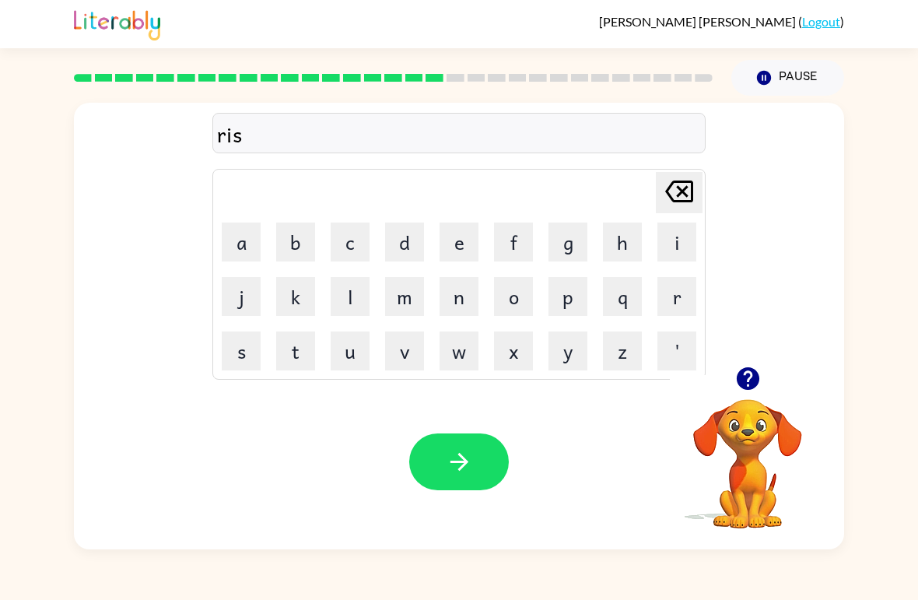
click at [299, 300] on button "k" at bounding box center [295, 296] width 39 height 39
click at [678, 242] on button "i" at bounding box center [676, 241] width 39 height 39
click at [461, 245] on button "e" at bounding box center [459, 241] width 39 height 39
click at [250, 352] on button "s" at bounding box center [241, 350] width 39 height 39
click at [313, 363] on button "t" at bounding box center [295, 350] width 39 height 39
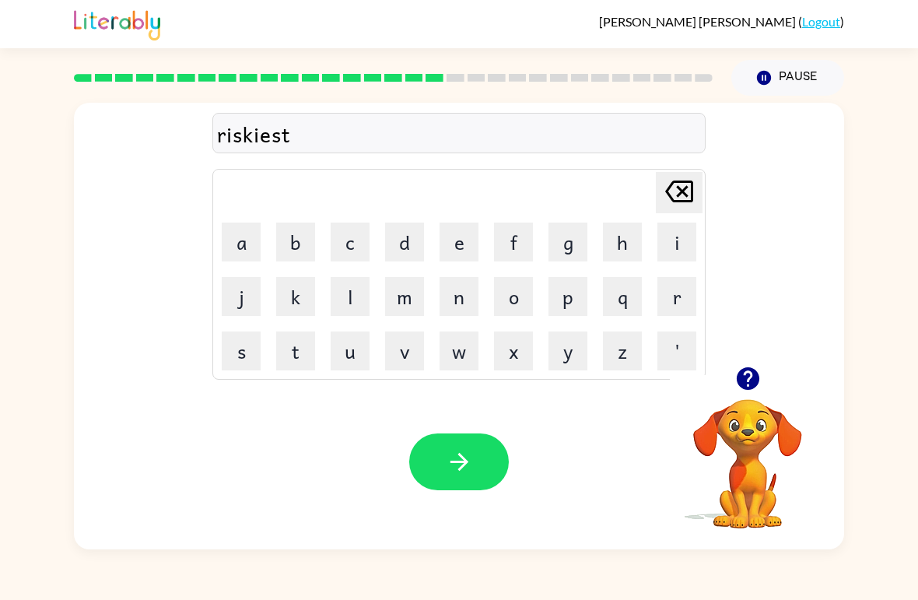
click at [451, 473] on icon "button" at bounding box center [459, 461] width 27 height 27
click at [290, 357] on button "t" at bounding box center [295, 350] width 39 height 39
click at [472, 349] on button "w" at bounding box center [459, 350] width 39 height 39
click at [463, 258] on button "e" at bounding box center [459, 241] width 39 height 39
click at [674, 299] on button "r" at bounding box center [676, 296] width 39 height 39
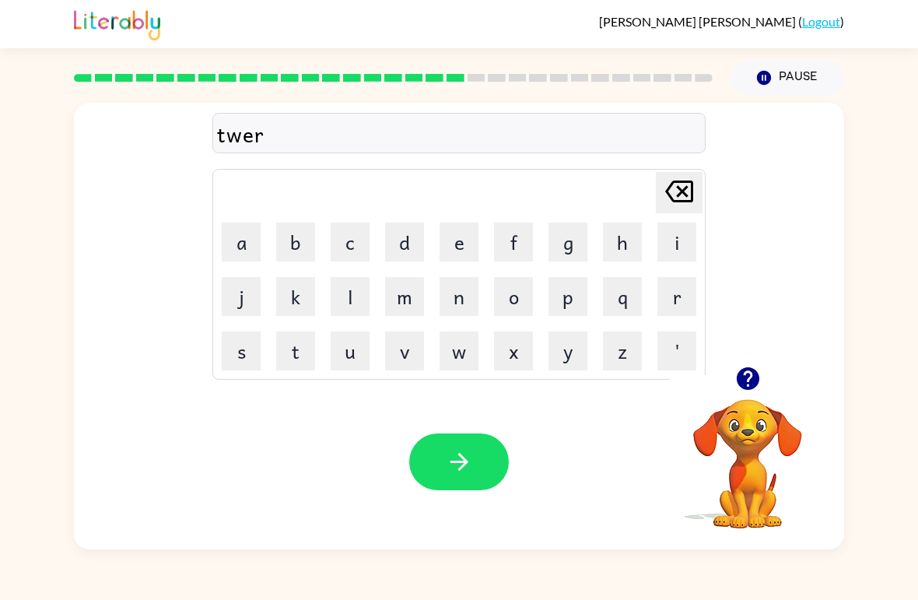
click at [456, 466] on icon "button" at bounding box center [459, 461] width 27 height 27
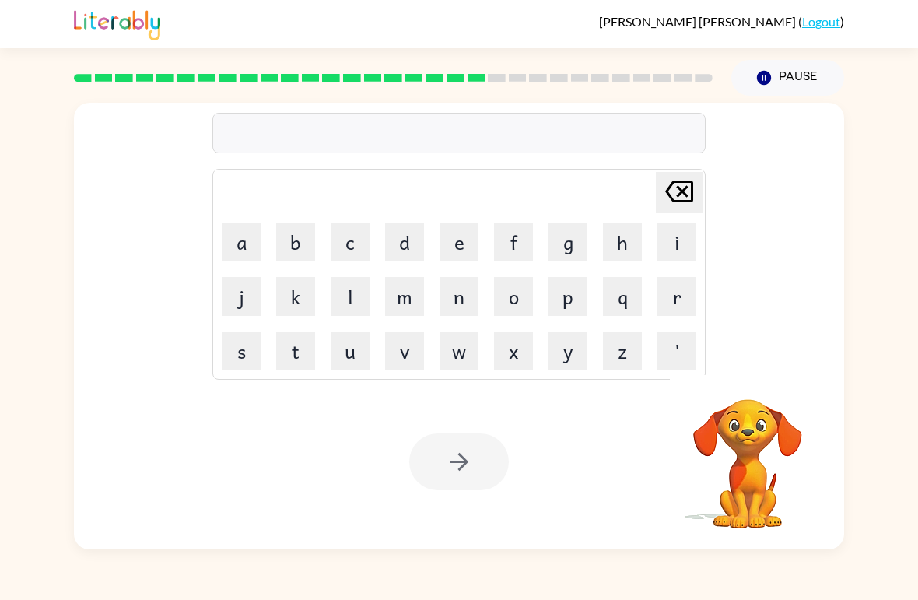
click at [305, 353] on button "t" at bounding box center [295, 350] width 39 height 39
click at [677, 184] on icon at bounding box center [679, 191] width 28 height 22
click at [566, 290] on button "p" at bounding box center [567, 296] width 39 height 39
click at [631, 248] on button "h" at bounding box center [622, 241] width 39 height 39
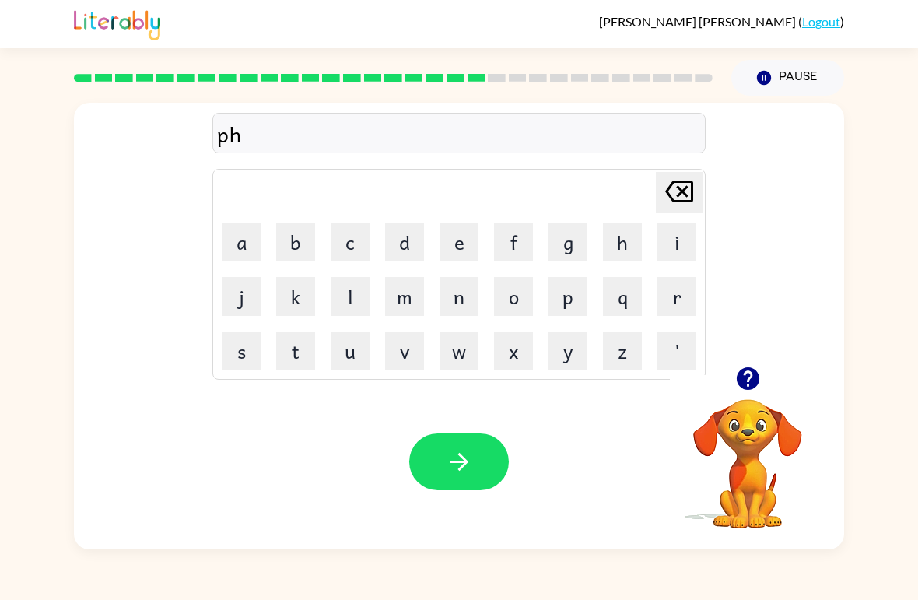
click at [527, 311] on button "o" at bounding box center [513, 296] width 39 height 39
click at [354, 310] on button "l" at bounding box center [350, 296] width 39 height 39
click at [527, 282] on button "o" at bounding box center [513, 296] width 39 height 39
click at [458, 354] on button "w" at bounding box center [459, 350] width 39 height 39
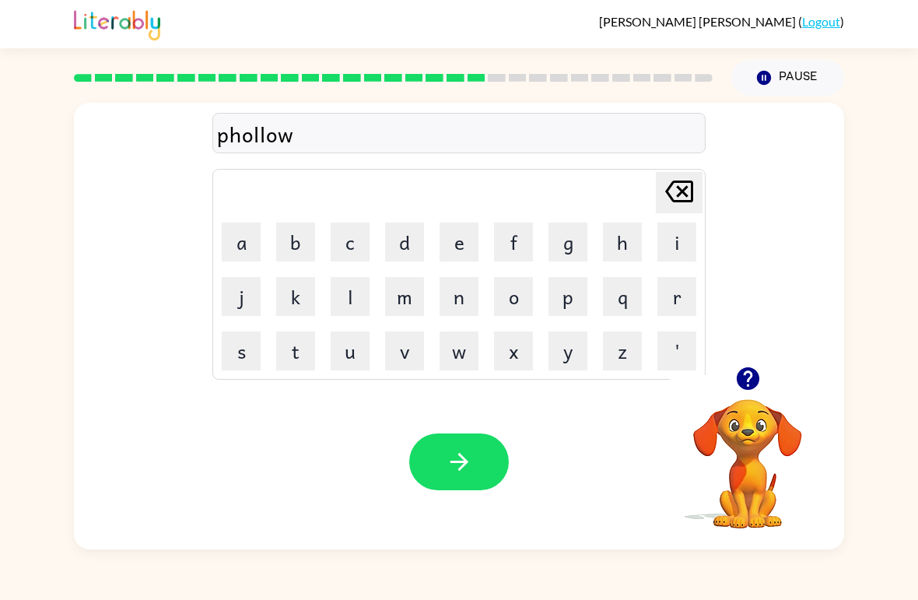
click at [471, 464] on icon "button" at bounding box center [459, 461] width 27 height 27
click at [239, 366] on button "s" at bounding box center [241, 350] width 39 height 39
click at [451, 224] on button "e" at bounding box center [459, 241] width 39 height 39
click at [457, 313] on button "n" at bounding box center [459, 296] width 39 height 39
click at [292, 352] on button "t" at bounding box center [295, 350] width 39 height 39
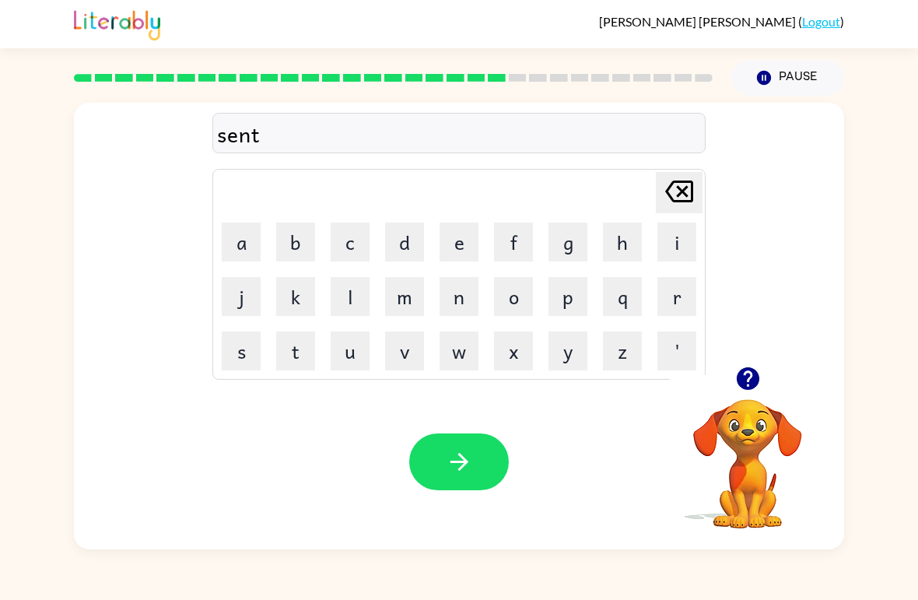
click at [468, 261] on button "e" at bounding box center [459, 241] width 39 height 39
click at [557, 313] on button "p" at bounding box center [567, 296] width 39 height 39
click at [676, 243] on button "i" at bounding box center [676, 241] width 39 height 39
click at [405, 251] on button "d" at bounding box center [404, 241] width 39 height 39
click at [472, 455] on icon "button" at bounding box center [459, 461] width 27 height 27
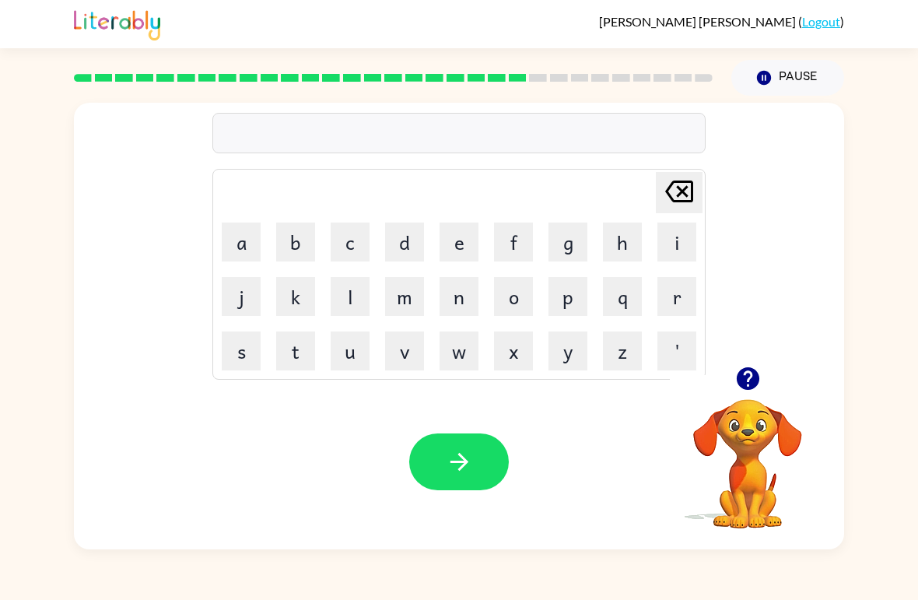
click at [252, 349] on button "s" at bounding box center [241, 350] width 39 height 39
click at [516, 288] on button "o" at bounding box center [513, 296] width 39 height 39
click at [246, 343] on button "s" at bounding box center [241, 350] width 39 height 39
click at [299, 359] on button "t" at bounding box center [295, 350] width 39 height 39
click at [242, 233] on button "a" at bounding box center [241, 241] width 39 height 39
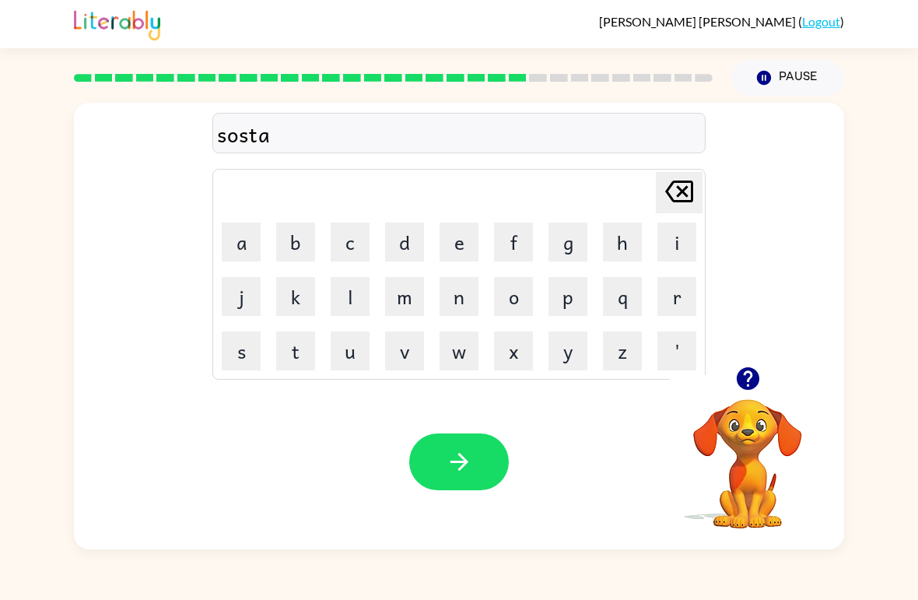
click at [692, 240] on button "i" at bounding box center [676, 241] width 39 height 39
click at [464, 301] on button "n" at bounding box center [459, 296] width 39 height 39
click at [451, 461] on icon "button" at bounding box center [459, 461] width 27 height 27
